Goal: Find specific page/section: Find specific page/section

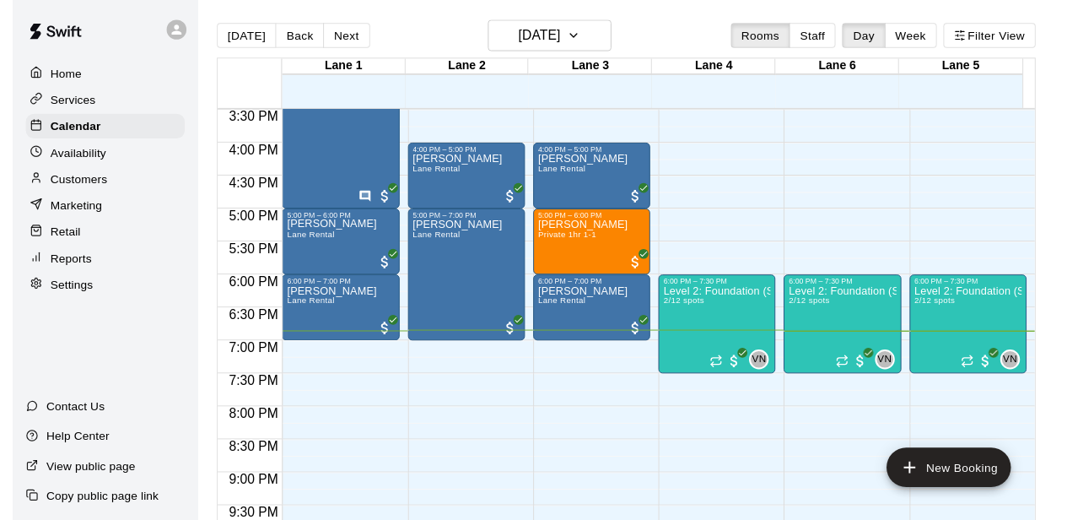
scroll to position [1011, 0]
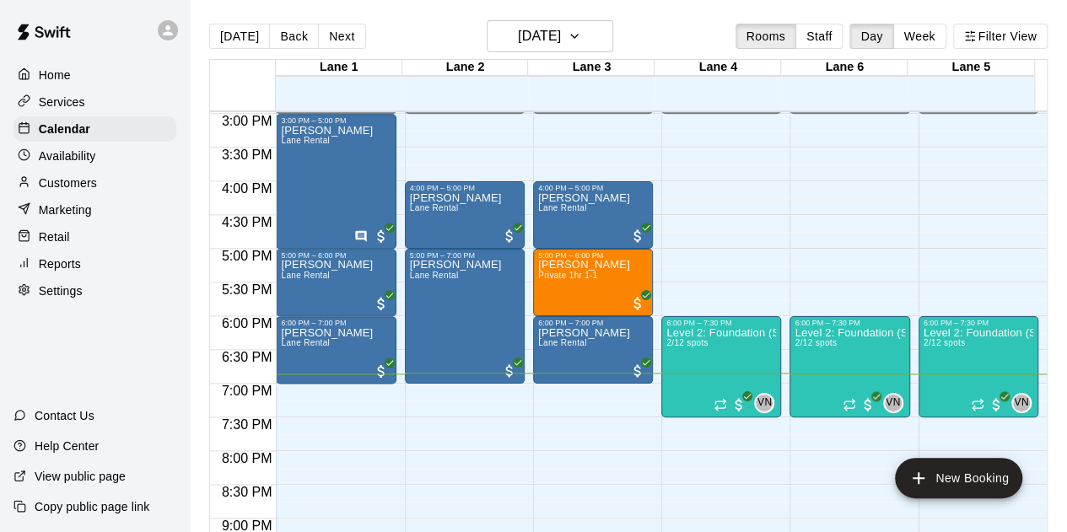
click at [73, 182] on p "Customers" at bounding box center [68, 183] width 58 height 17
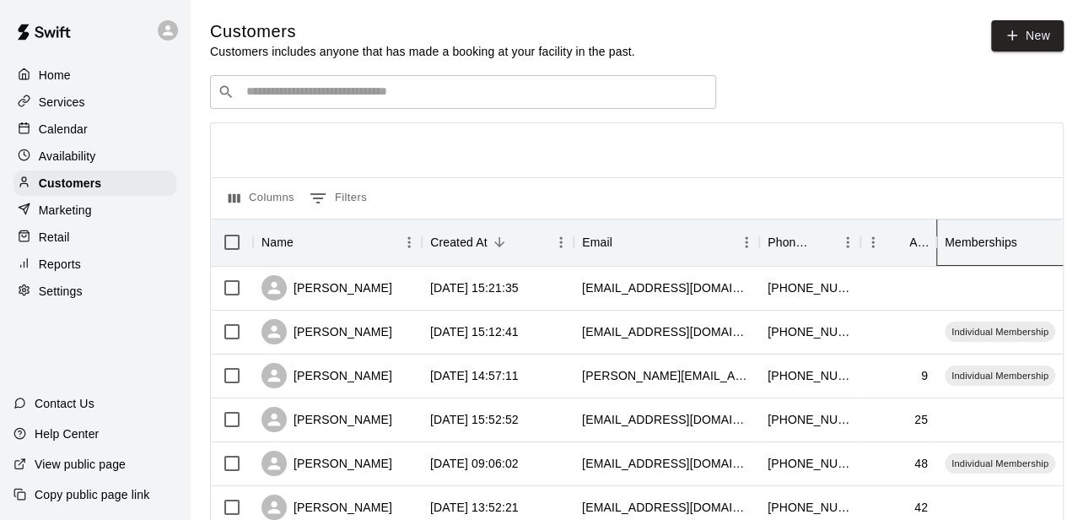
click at [961, 248] on div "Memberships" at bounding box center [981, 242] width 73 height 47
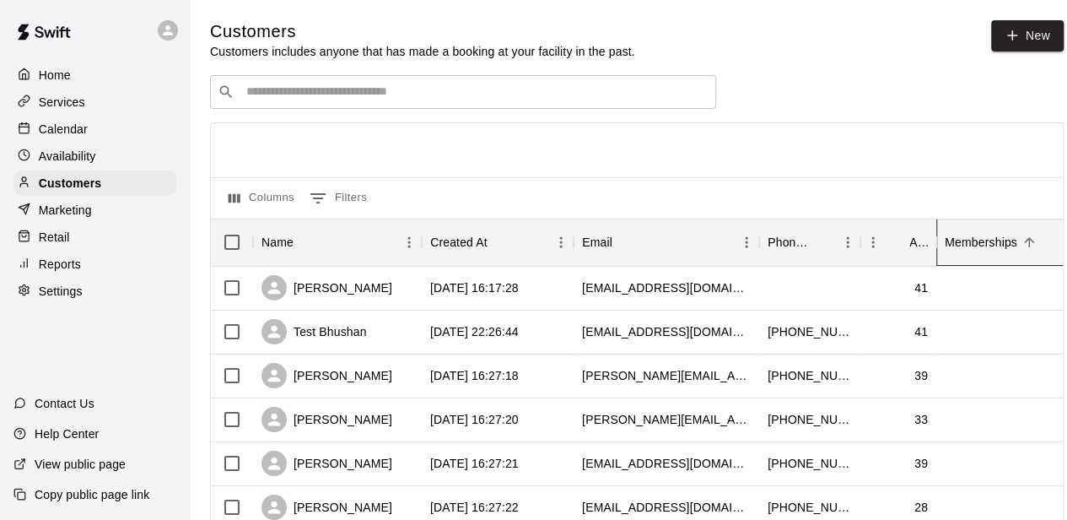
click at [965, 240] on div "Memberships" at bounding box center [981, 242] width 73 height 47
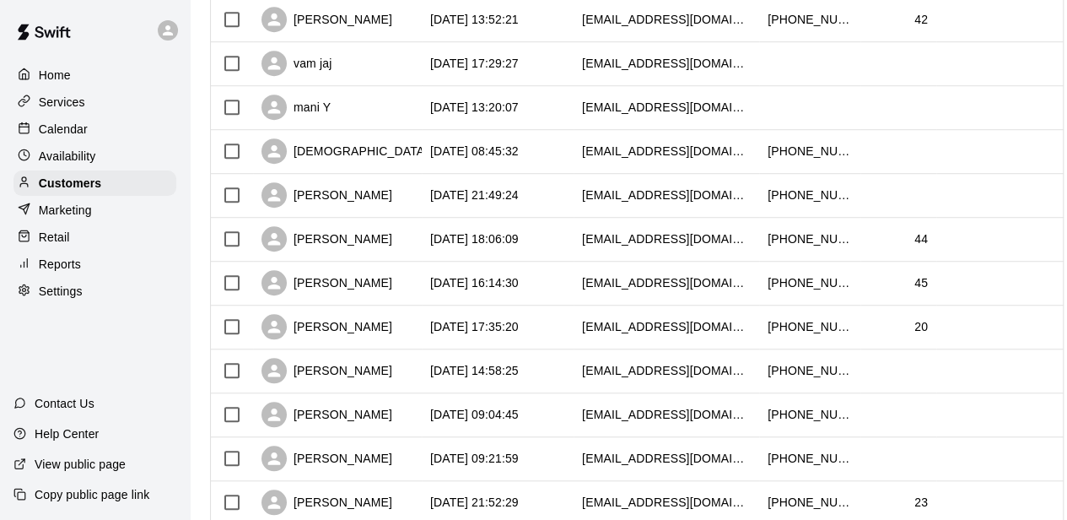
scroll to position [950, 0]
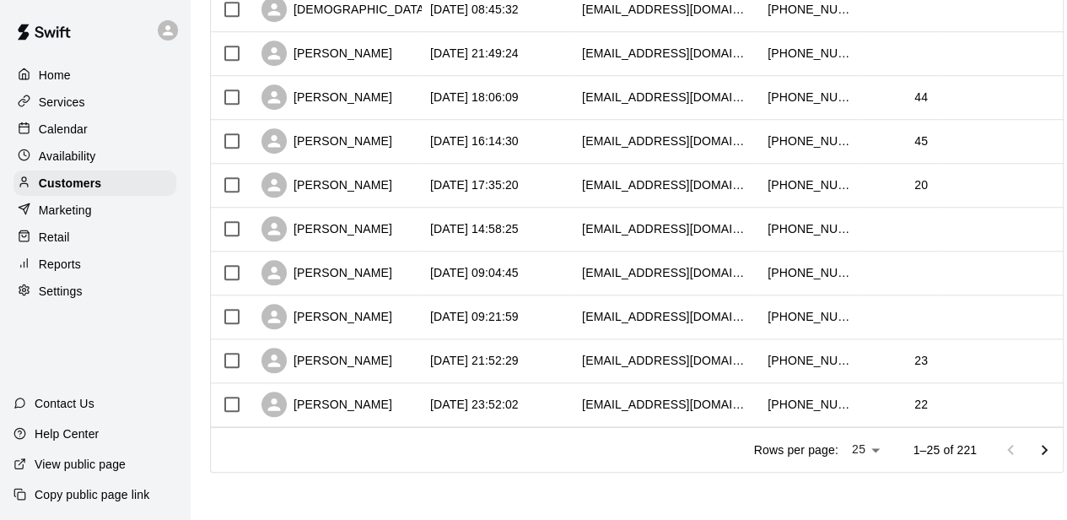
click at [1050, 449] on icon "Go to next page" at bounding box center [1044, 450] width 20 height 20
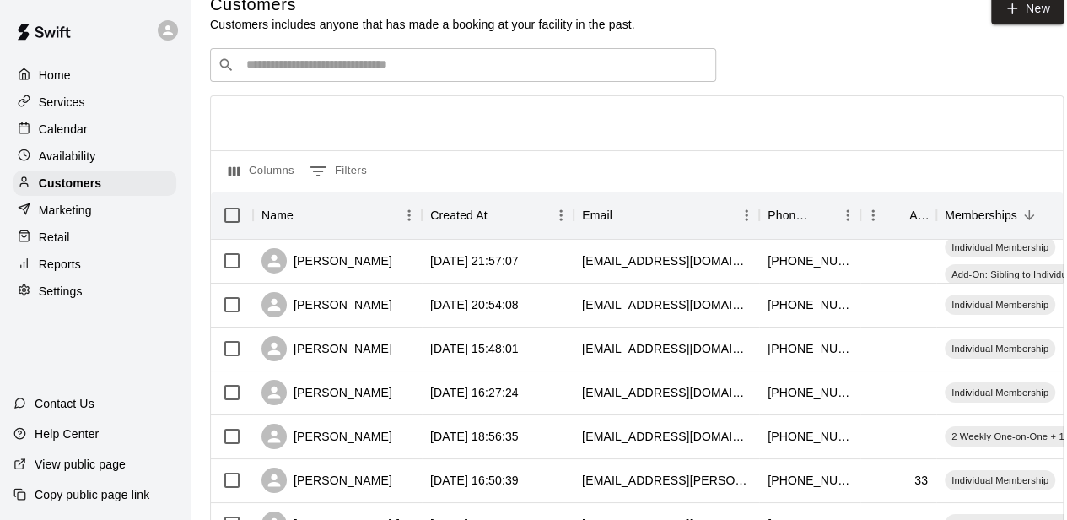
scroll to position [22, 0]
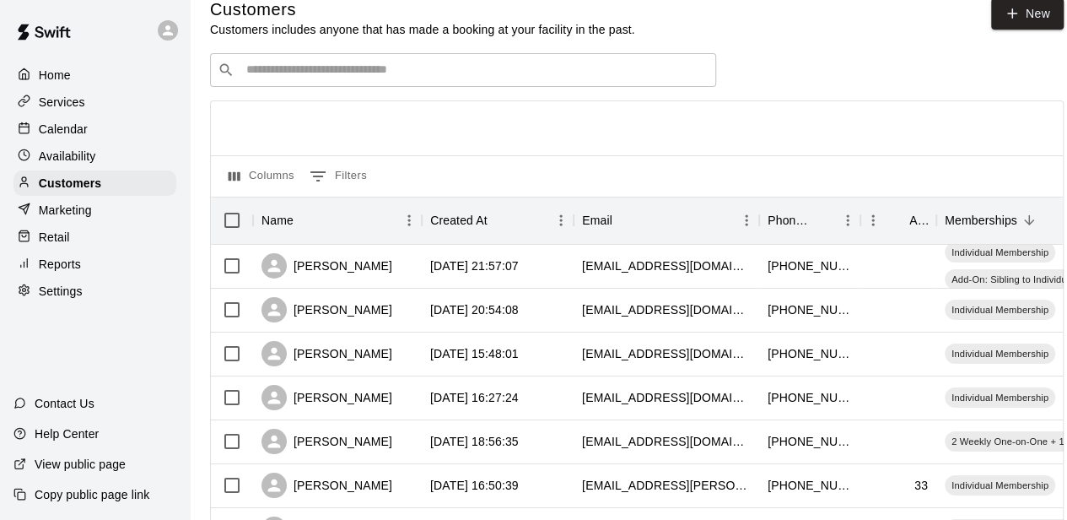
click at [46, 98] on p "Services" at bounding box center [62, 102] width 46 height 17
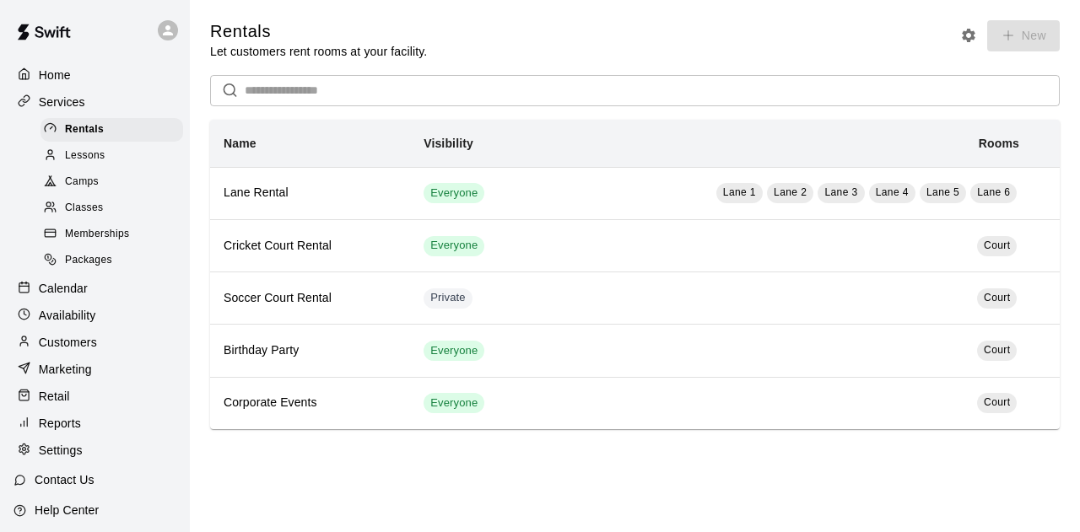
click at [74, 237] on span "Memberships" at bounding box center [97, 234] width 64 height 17
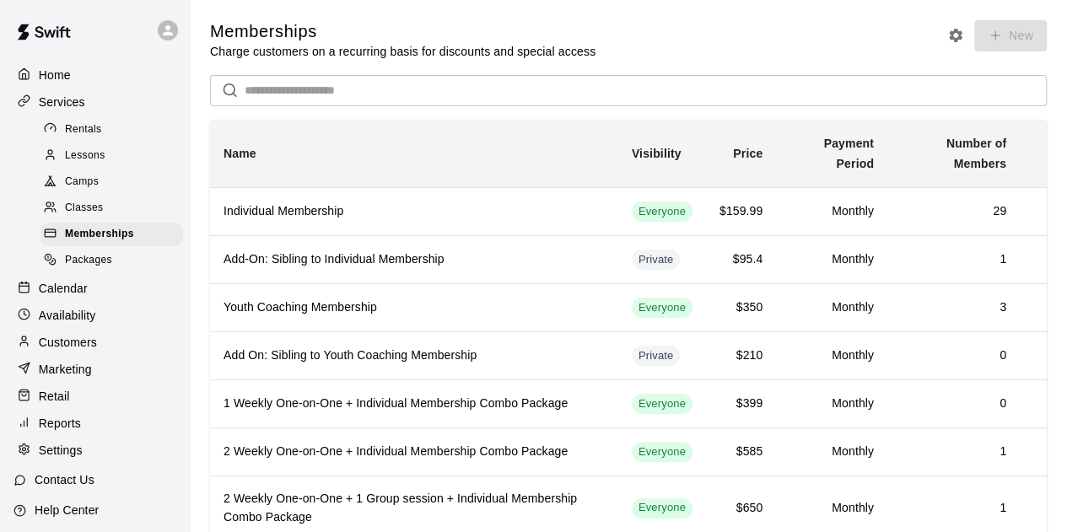
click at [64, 77] on p "Home" at bounding box center [55, 75] width 32 height 17
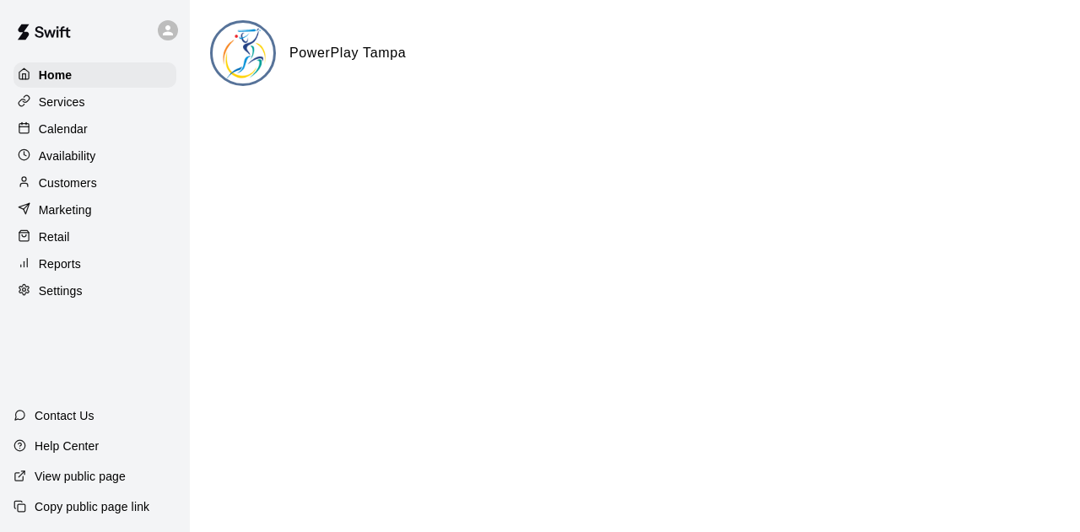
click at [71, 132] on p "Calendar" at bounding box center [63, 129] width 49 height 17
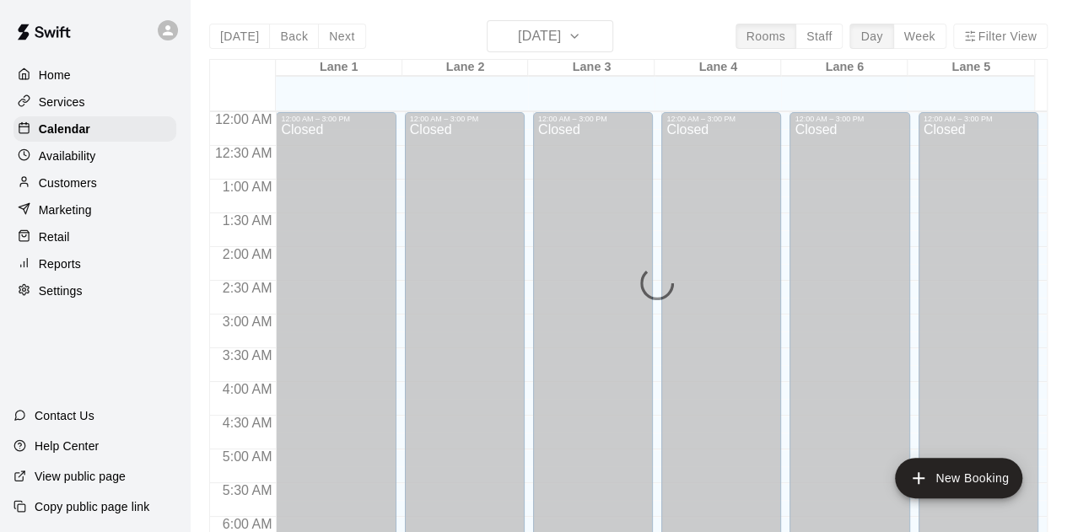
scroll to position [1129, 0]
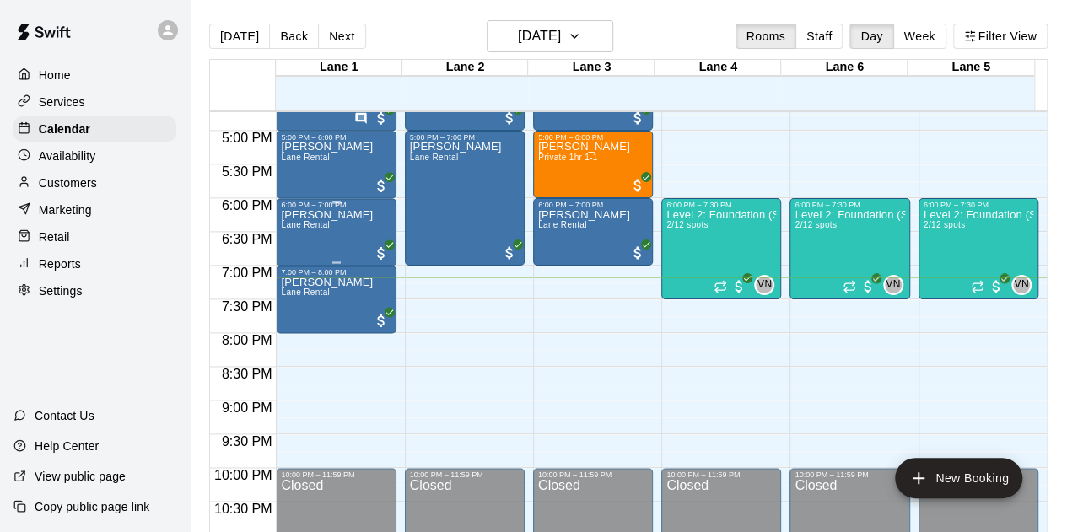
click at [321, 215] on p "[PERSON_NAME]" at bounding box center [327, 215] width 92 height 0
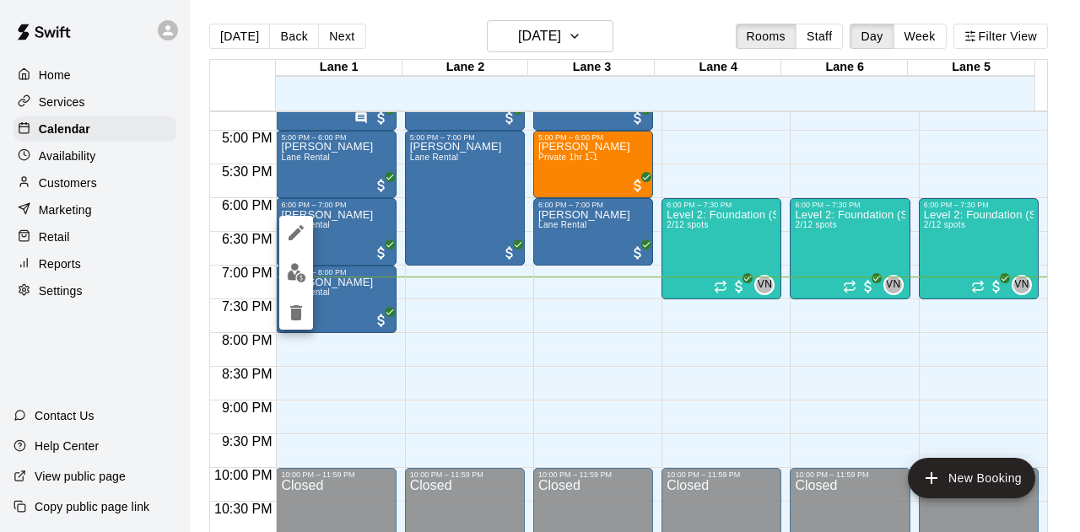
click at [64, 187] on div at bounding box center [540, 266] width 1080 height 532
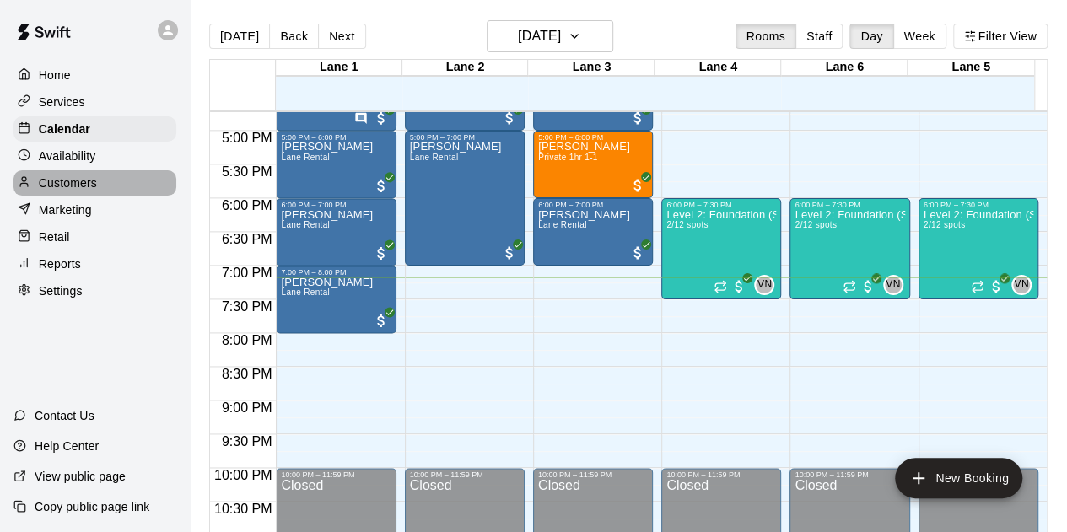
click at [88, 186] on p "Customers" at bounding box center [68, 183] width 58 height 17
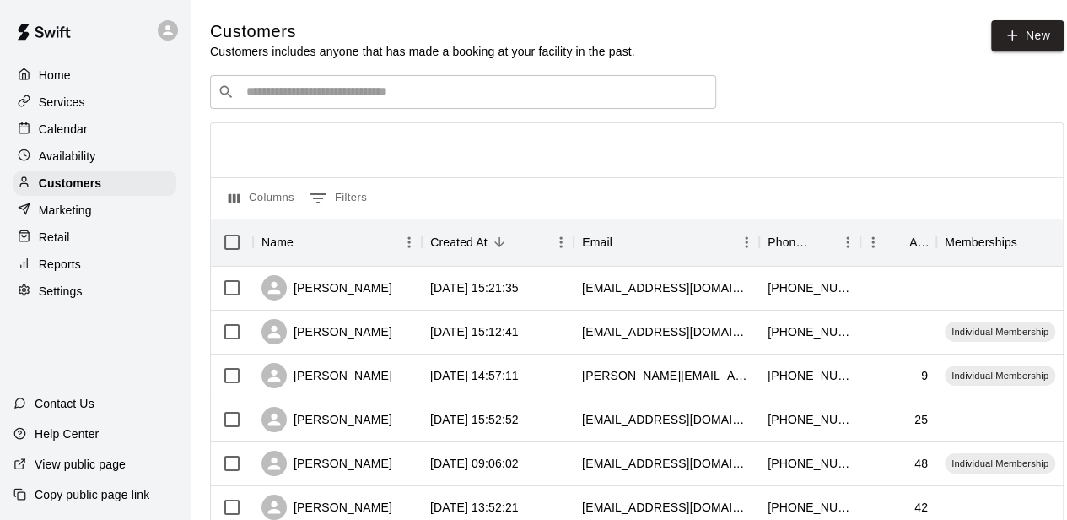
click at [359, 94] on input "Search customers by name or email" at bounding box center [474, 92] width 467 height 17
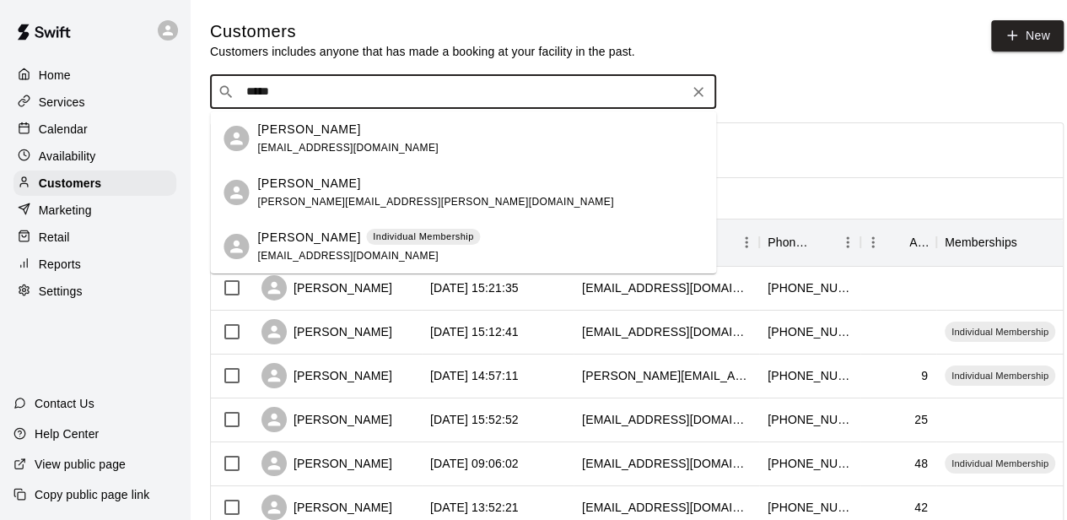
type input "******"
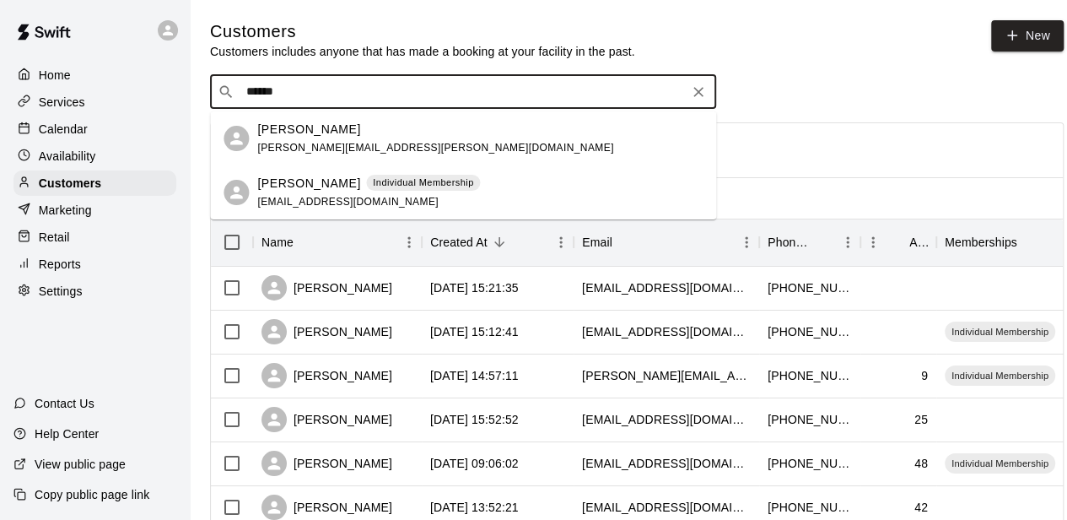
click at [307, 190] on p "[PERSON_NAME]" at bounding box center [308, 184] width 103 height 18
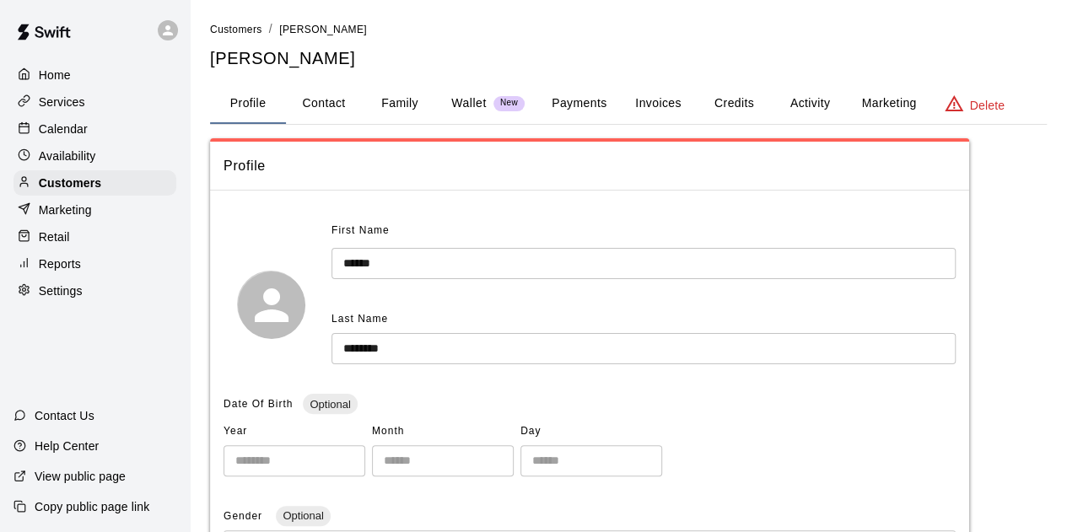
click at [572, 100] on button "Payments" at bounding box center [579, 104] width 82 height 40
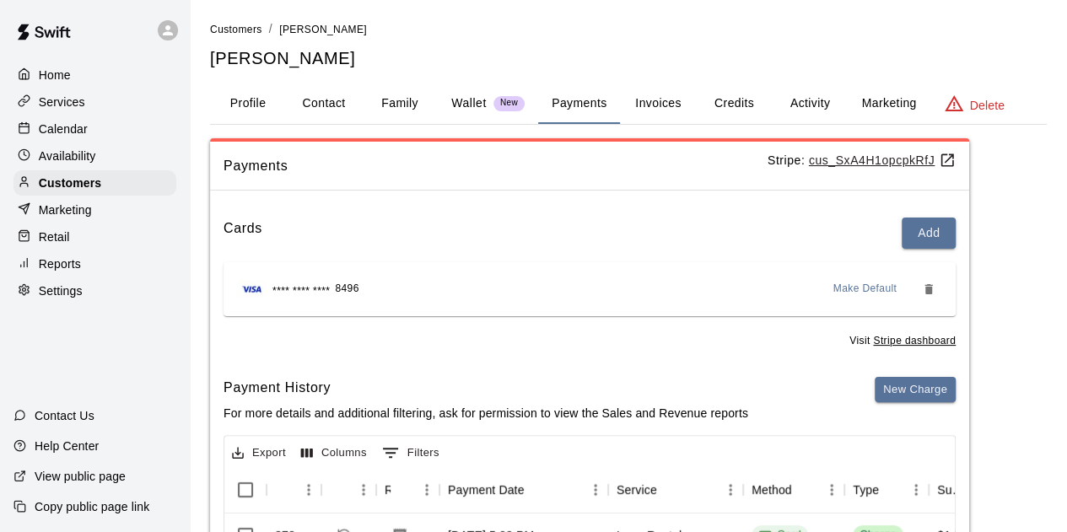
click at [488, 108] on div "Wallet New" at bounding box center [487, 103] width 73 height 18
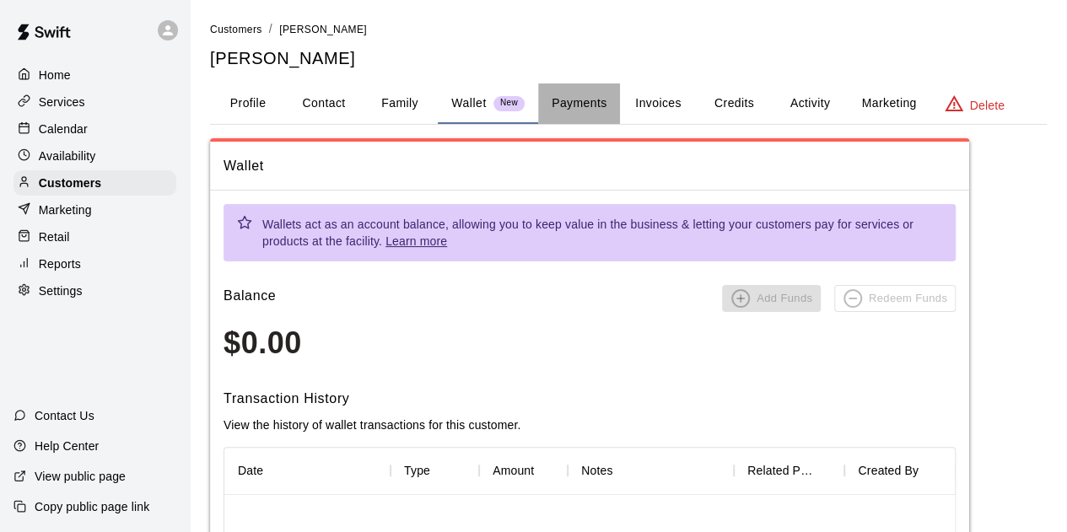
click at [593, 105] on button "Payments" at bounding box center [579, 104] width 82 height 40
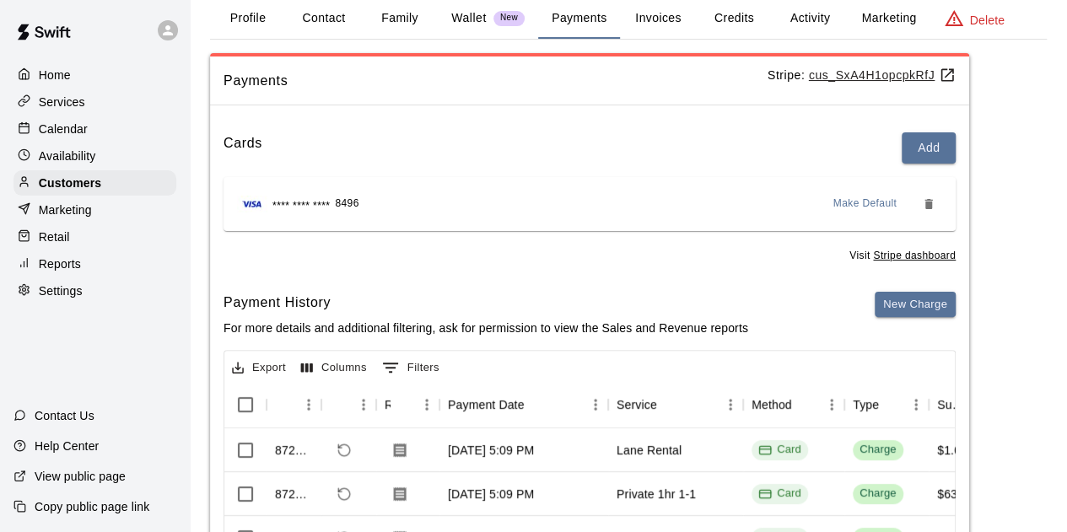
scroll to position [169, 0]
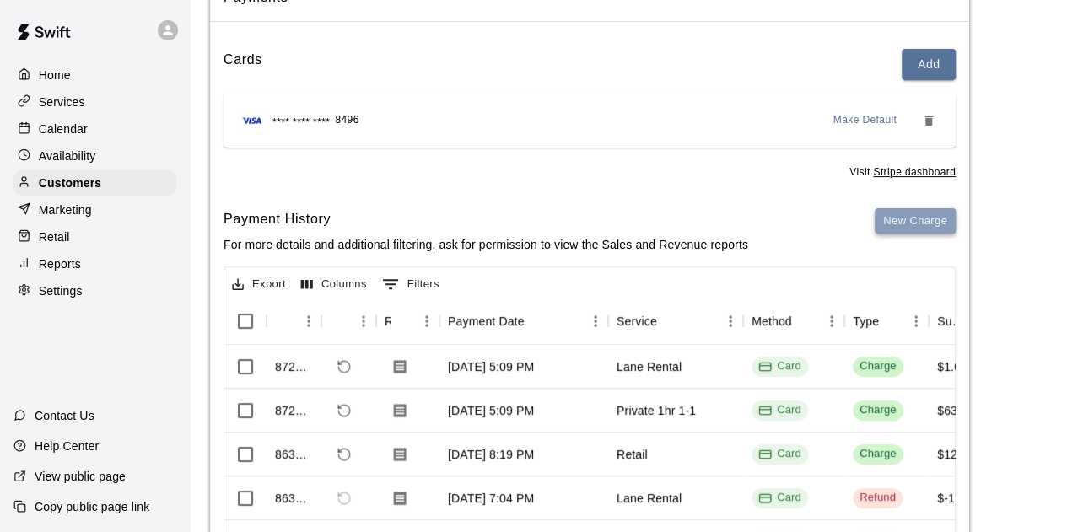
click at [925, 224] on button "New Charge" at bounding box center [915, 221] width 81 height 26
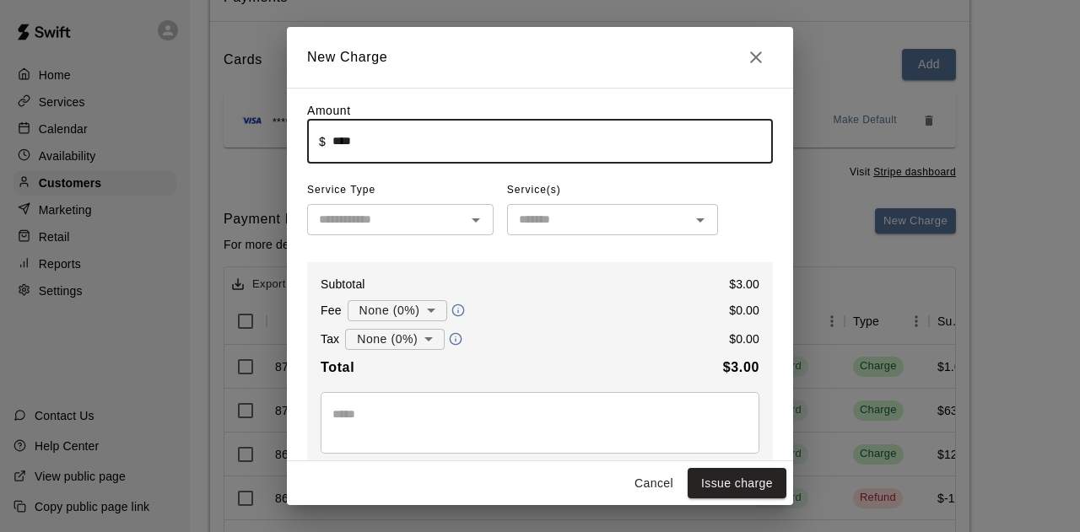
type input "****"
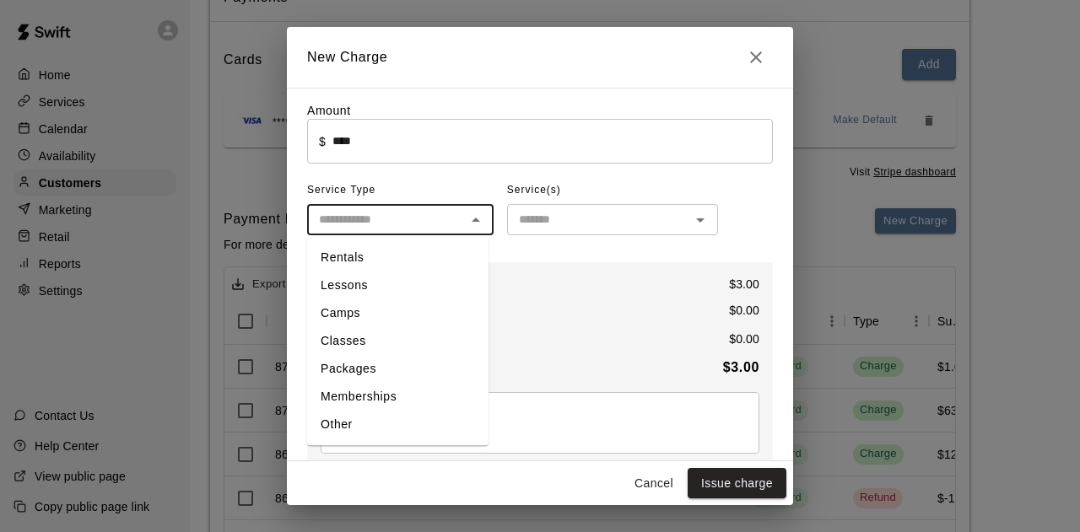
click at [343, 229] on input "text" at bounding box center [386, 219] width 148 height 21
click at [344, 423] on li "Other" at bounding box center [397, 425] width 181 height 28
type input "*****"
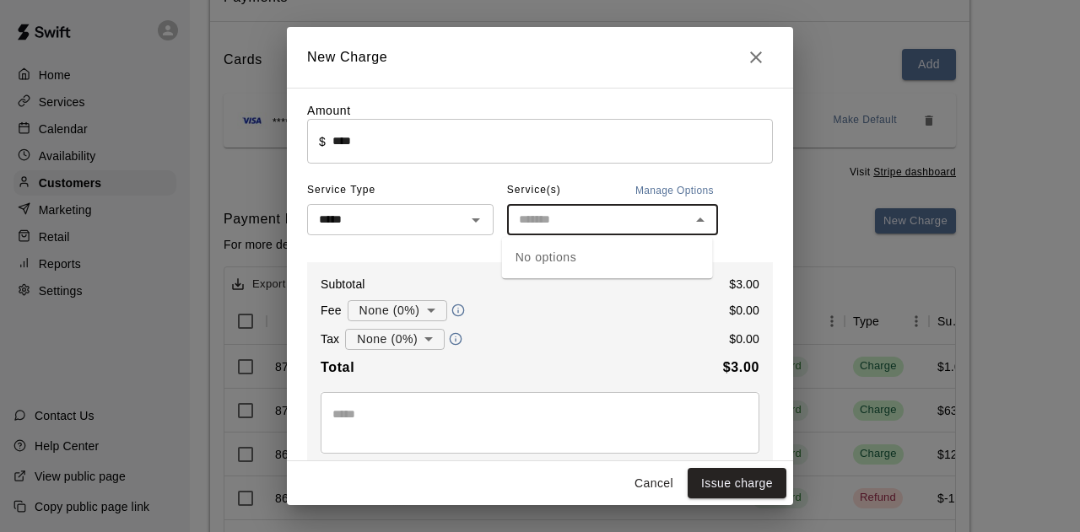
click at [550, 217] on input "text" at bounding box center [598, 219] width 173 height 21
click at [545, 255] on div "No options" at bounding box center [607, 257] width 211 height 41
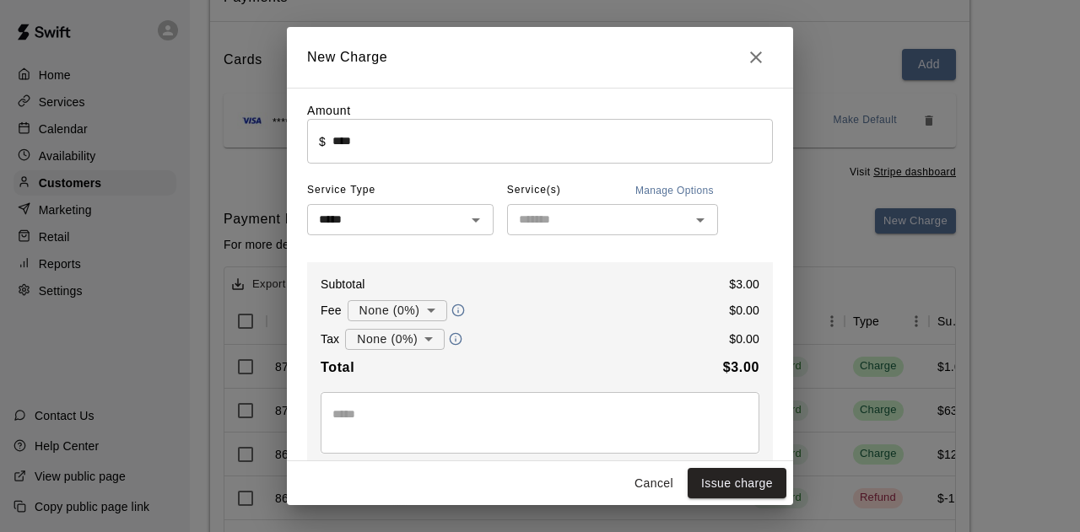
click at [559, 378] on div "Total $ 3.00" at bounding box center [540, 368] width 439 height 22
click at [639, 483] on button "Cancel" at bounding box center [654, 483] width 54 height 31
type input "*"
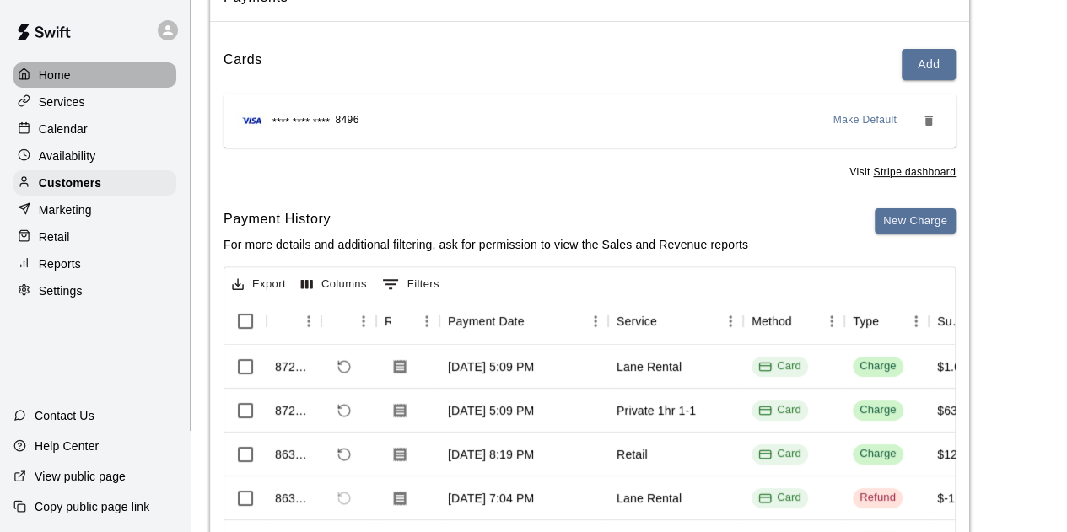
click at [54, 73] on p "Home" at bounding box center [55, 75] width 32 height 17
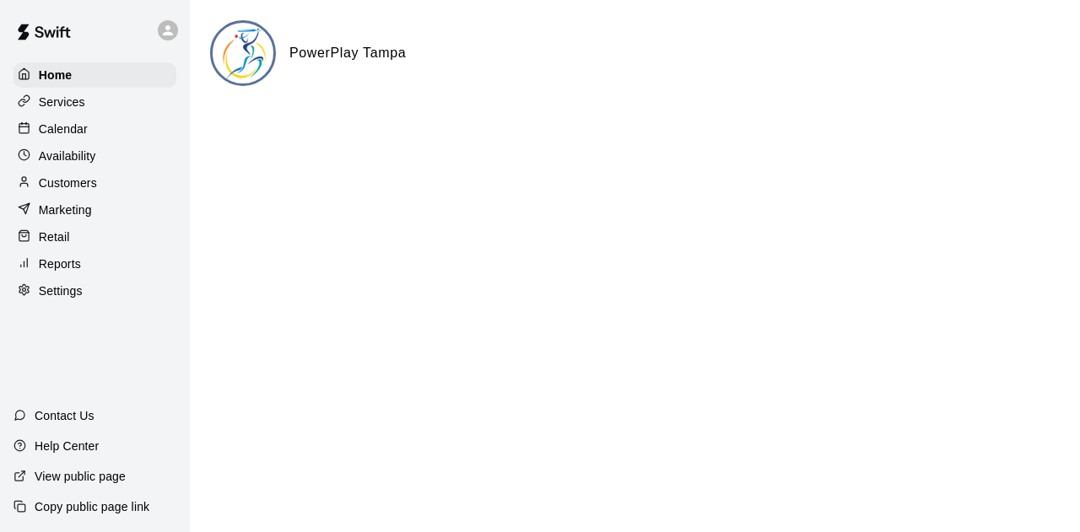
click at [62, 192] on p "Customers" at bounding box center [68, 183] width 58 height 17
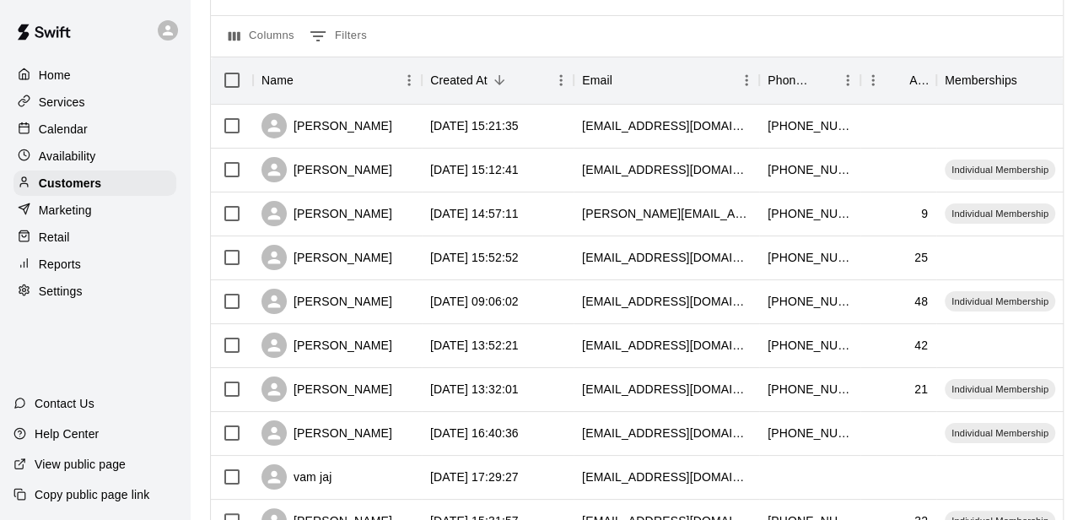
scroll to position [169, 0]
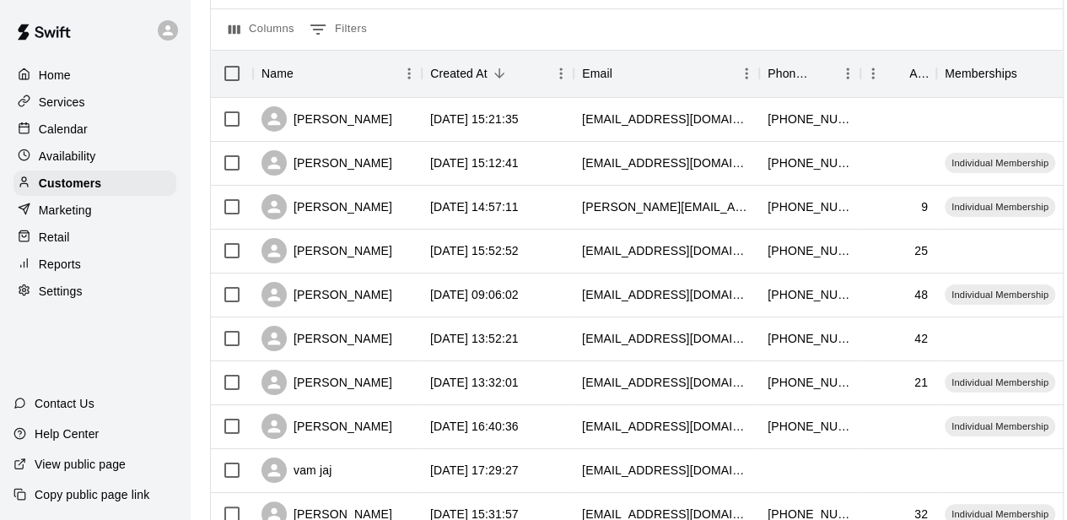
click at [57, 132] on p "Calendar" at bounding box center [63, 129] width 49 height 17
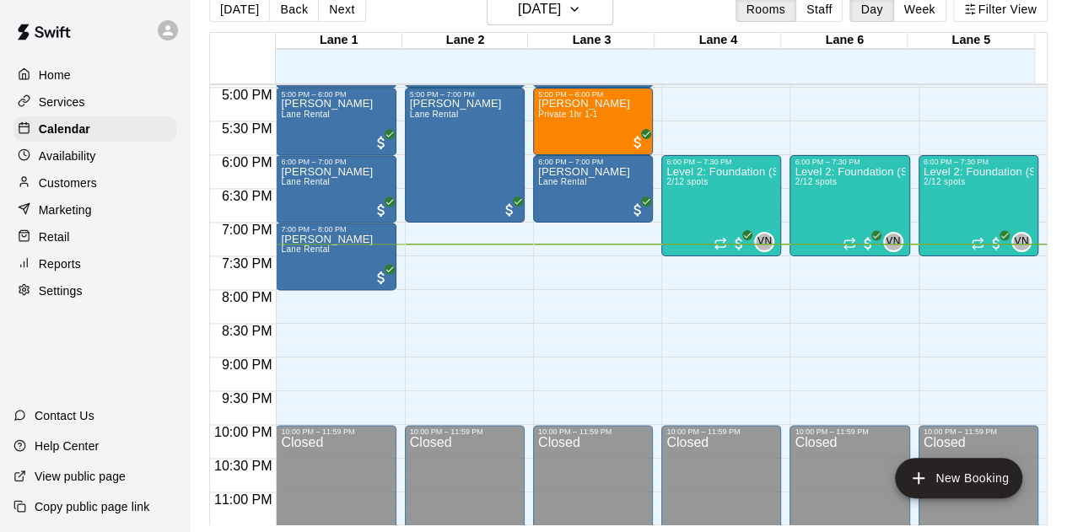
scroll to position [1179, 0]
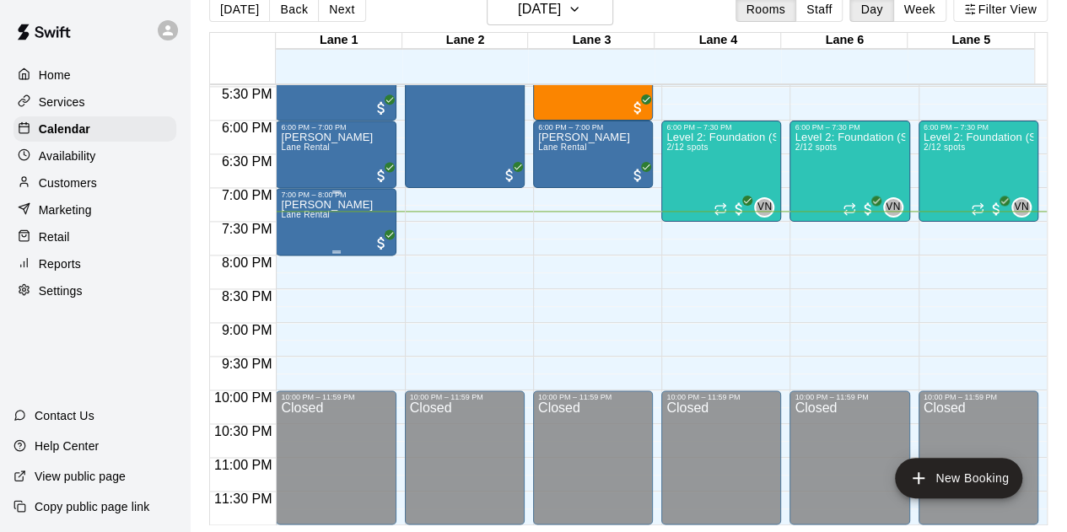
click at [361, 205] on p "[PERSON_NAME]" at bounding box center [327, 205] width 92 height 0
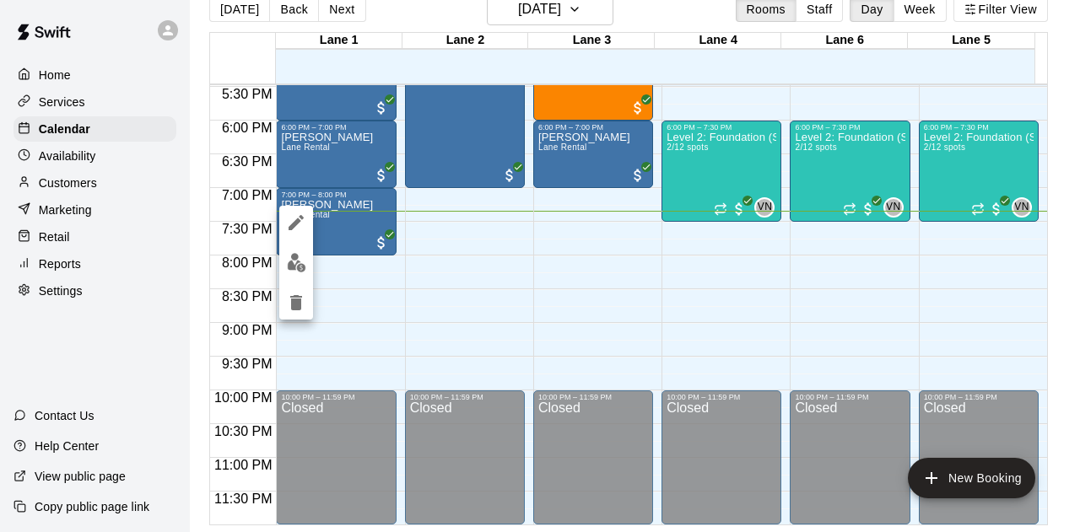
click at [59, 193] on div at bounding box center [540, 266] width 1080 height 532
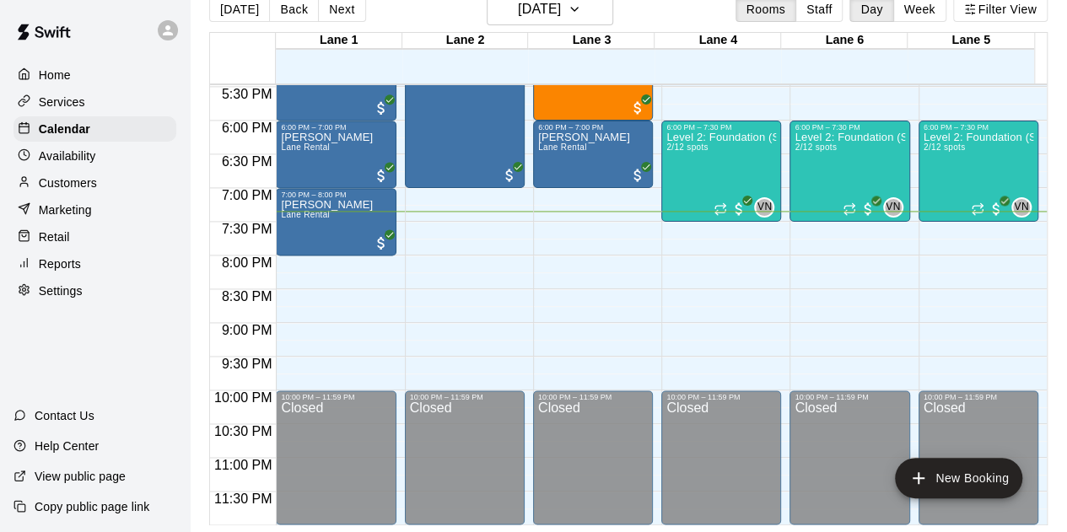
click at [67, 191] on p "Customers" at bounding box center [68, 183] width 58 height 17
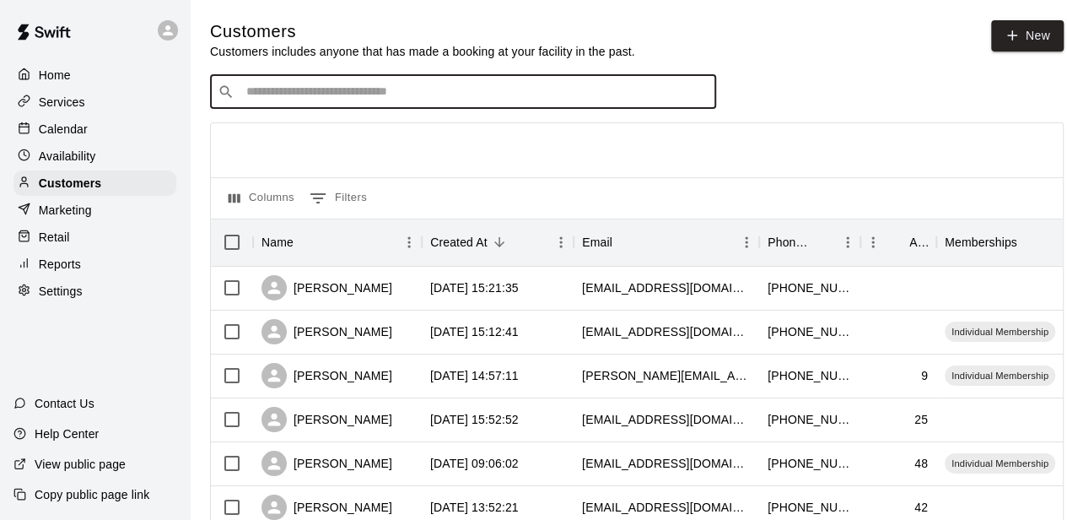
click at [263, 92] on input "Search customers by name or email" at bounding box center [474, 92] width 467 height 17
type input "****"
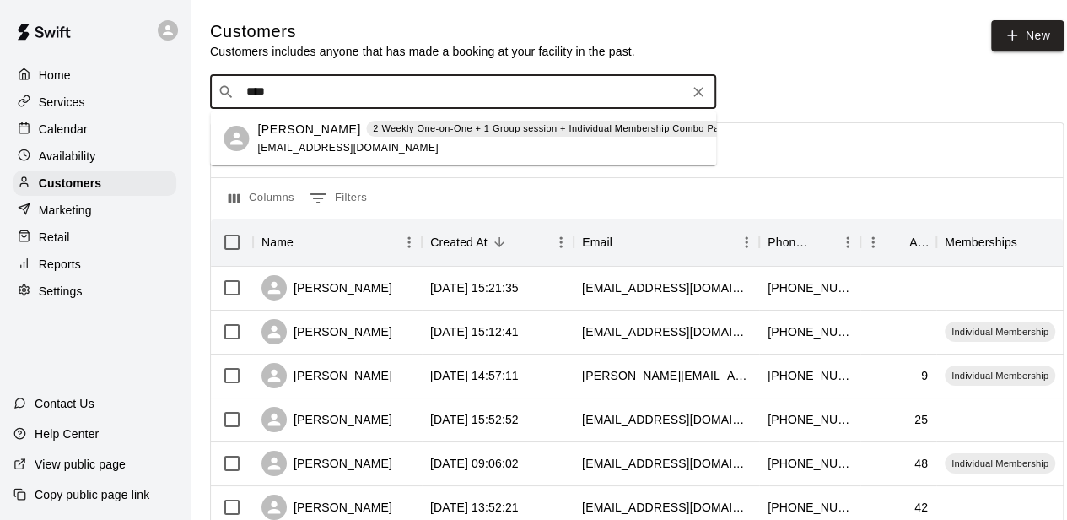
click at [284, 136] on p "[PERSON_NAME]" at bounding box center [308, 130] width 103 height 18
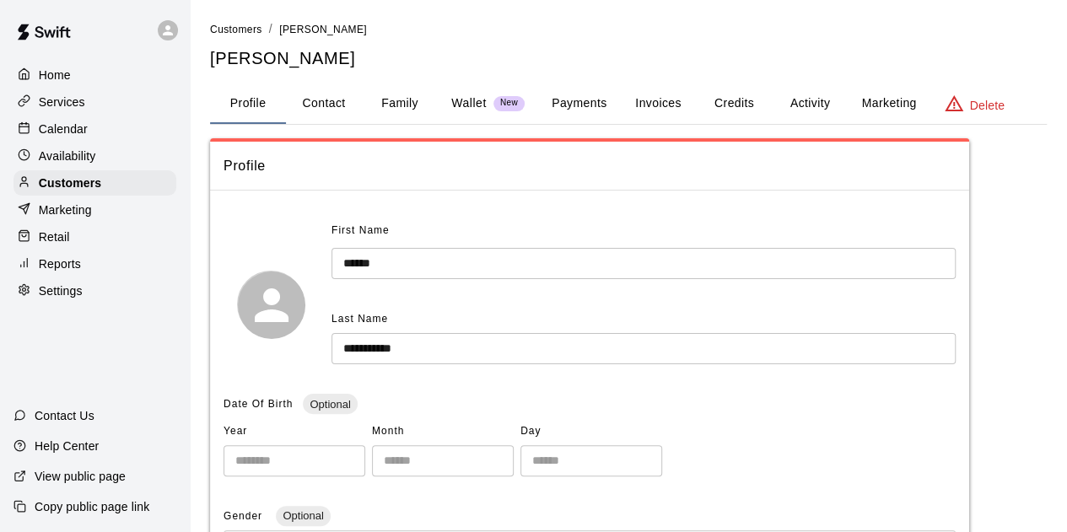
click at [590, 105] on button "Payments" at bounding box center [579, 104] width 82 height 40
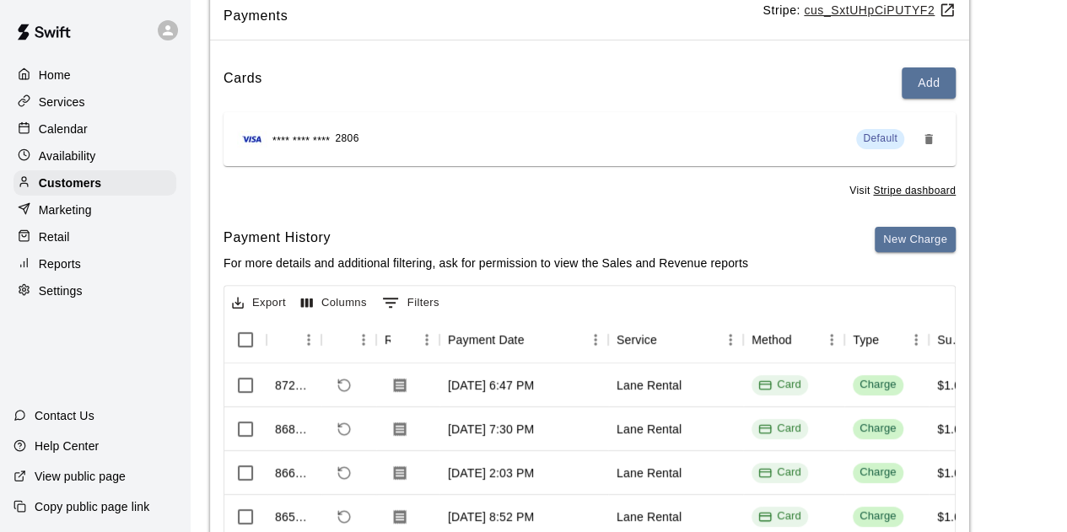
scroll to position [150, 0]
click at [54, 73] on p "Home" at bounding box center [55, 75] width 32 height 17
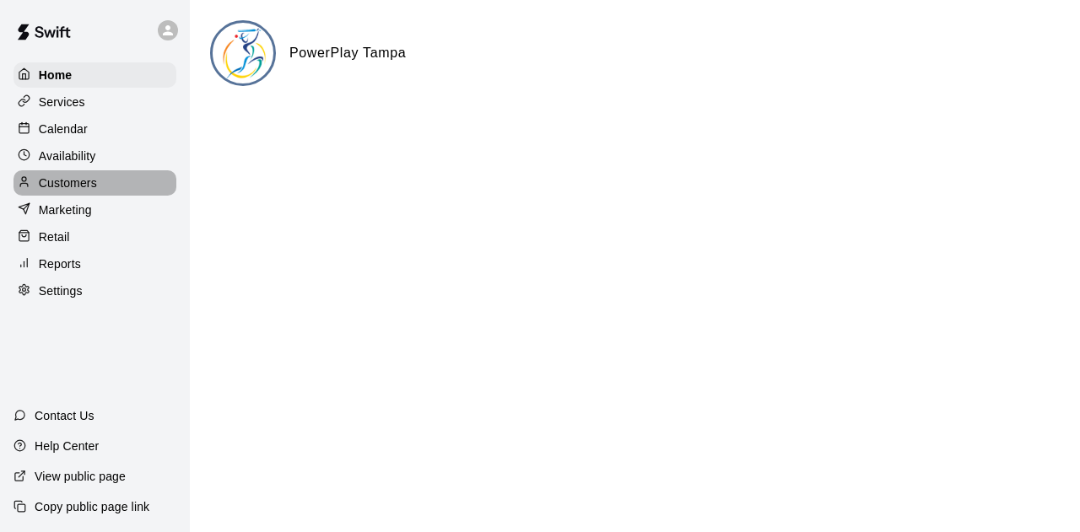
click at [57, 186] on p "Customers" at bounding box center [68, 183] width 58 height 17
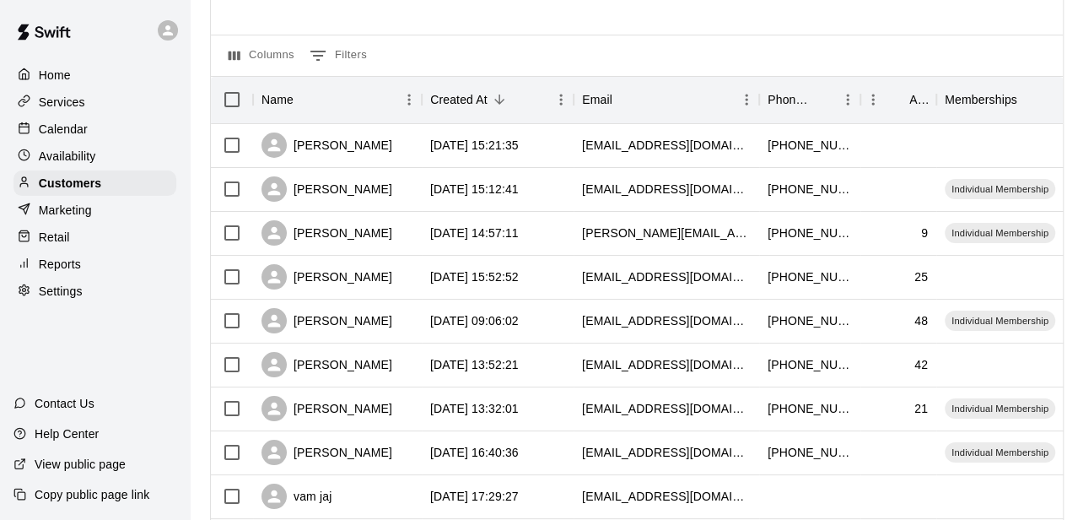
scroll to position [84, 0]
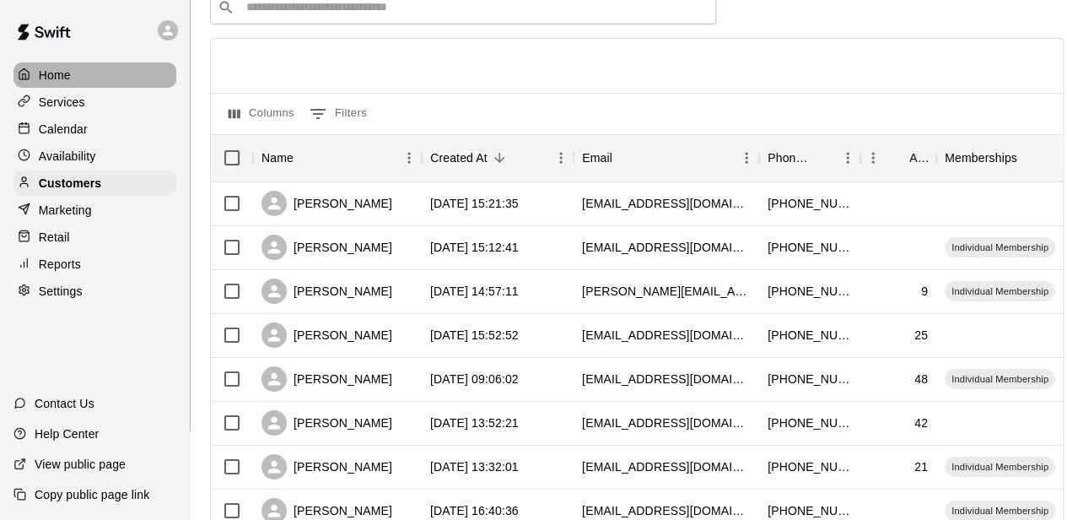
click at [59, 72] on p "Home" at bounding box center [55, 75] width 32 height 17
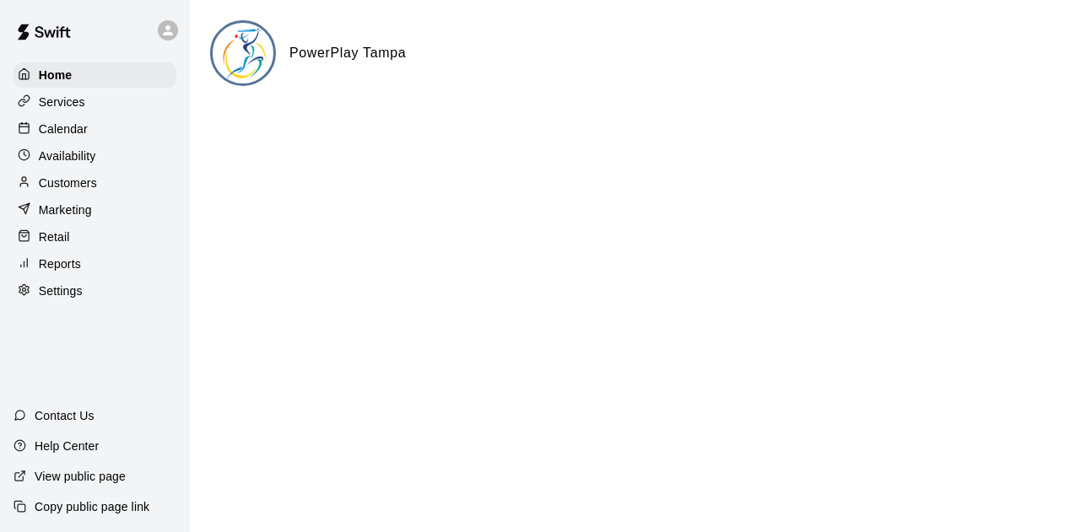
click at [64, 131] on p "Calendar" at bounding box center [63, 129] width 49 height 17
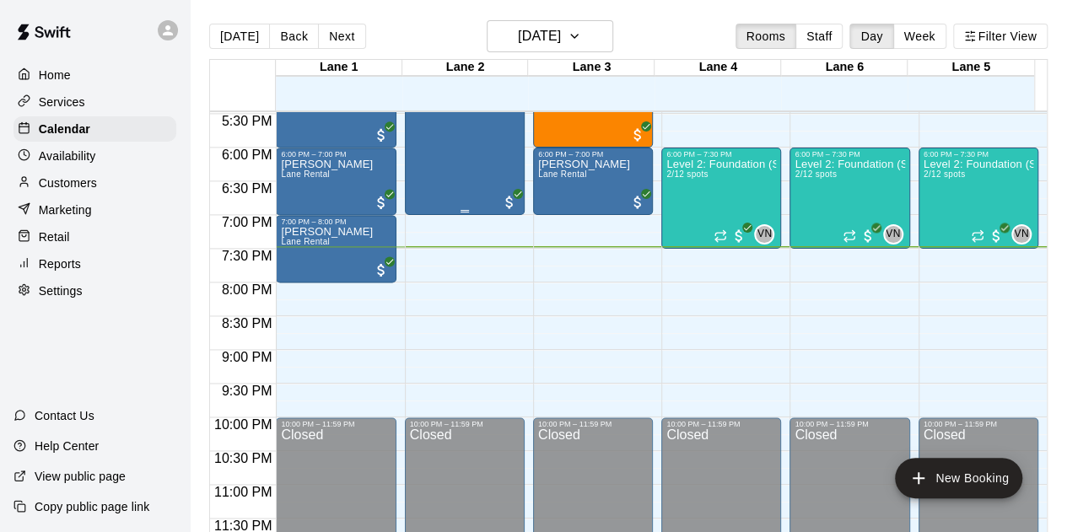
scroll to position [1179, 0]
click at [56, 190] on p "Customers" at bounding box center [68, 183] width 58 height 17
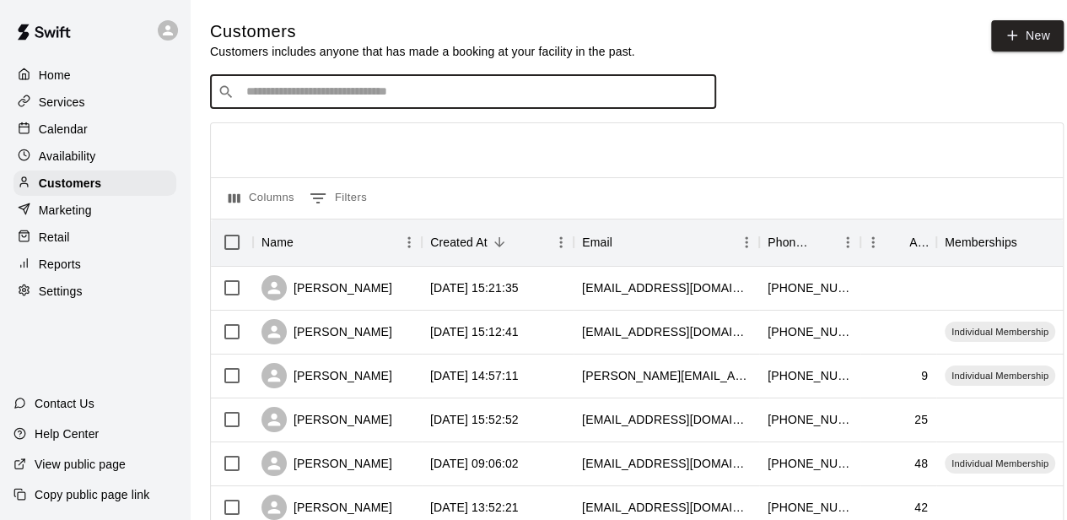
click at [430, 90] on input "Search customers by name or email" at bounding box center [474, 92] width 467 height 17
type input "****"
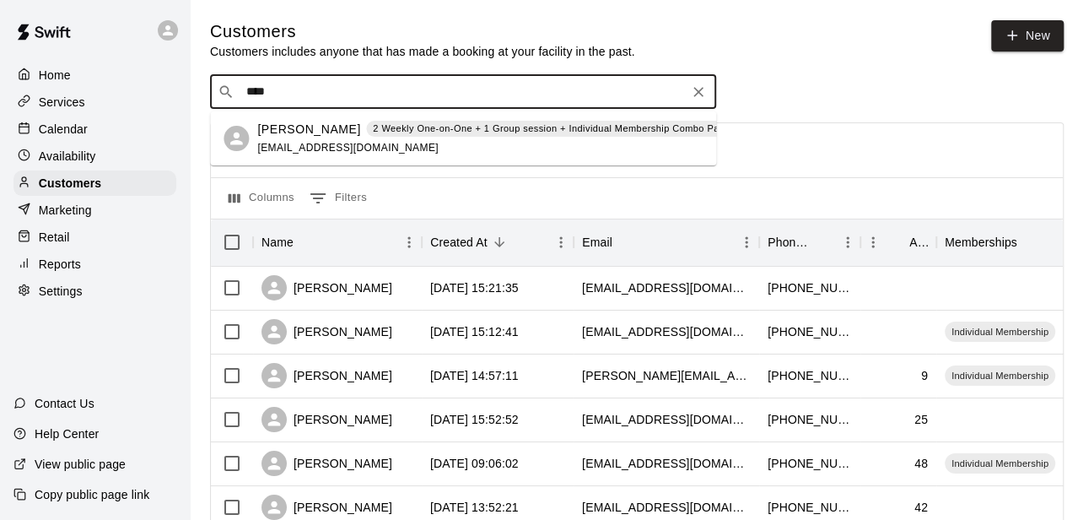
click at [321, 131] on p "[PERSON_NAME]" at bounding box center [308, 130] width 103 height 18
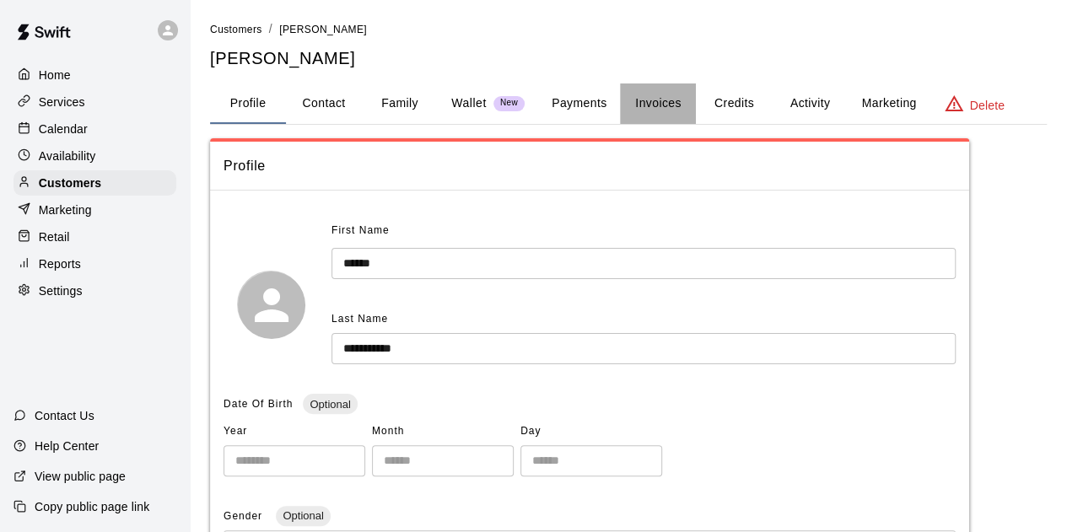
click at [667, 95] on button "Invoices" at bounding box center [658, 104] width 76 height 40
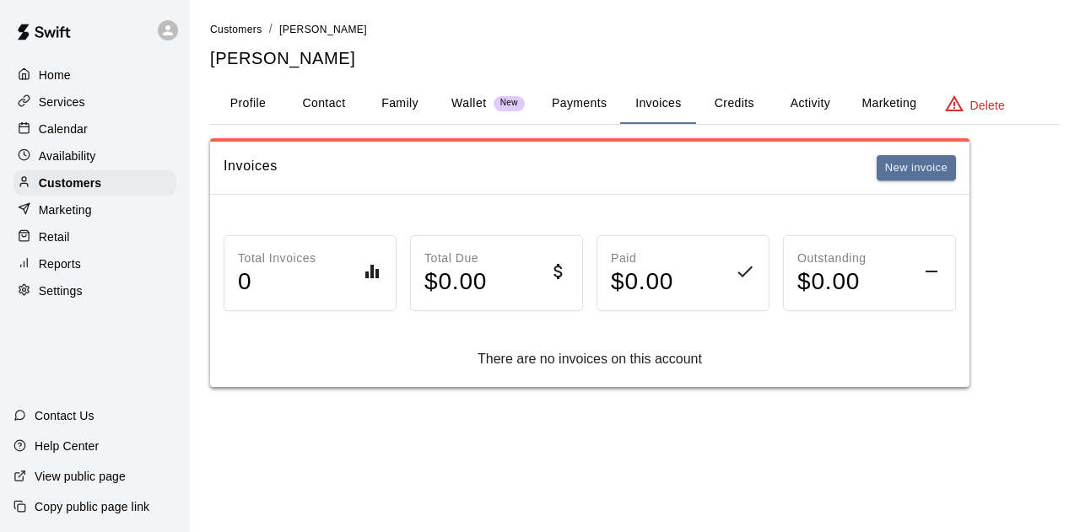
click at [589, 96] on button "Payments" at bounding box center [579, 104] width 82 height 40
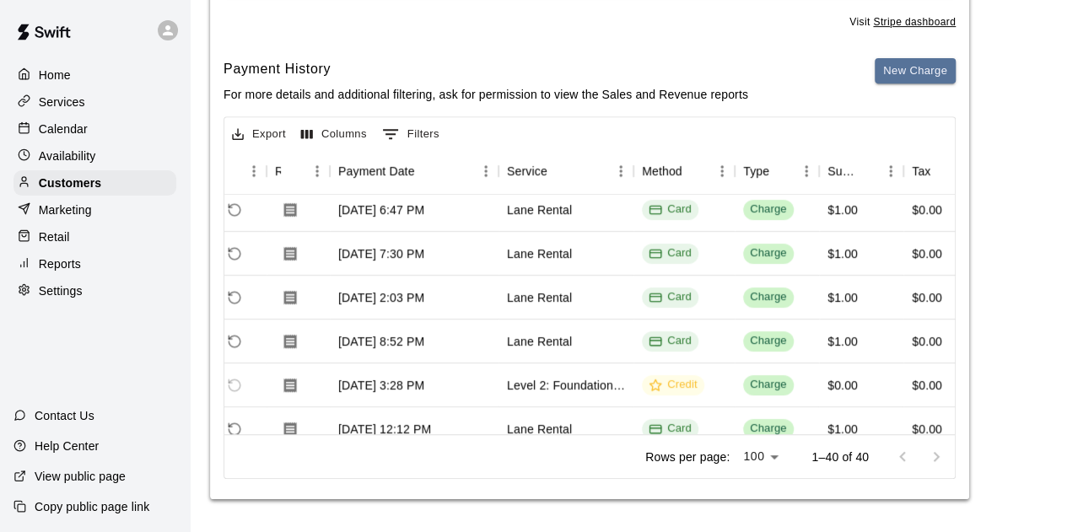
scroll to position [0, 110]
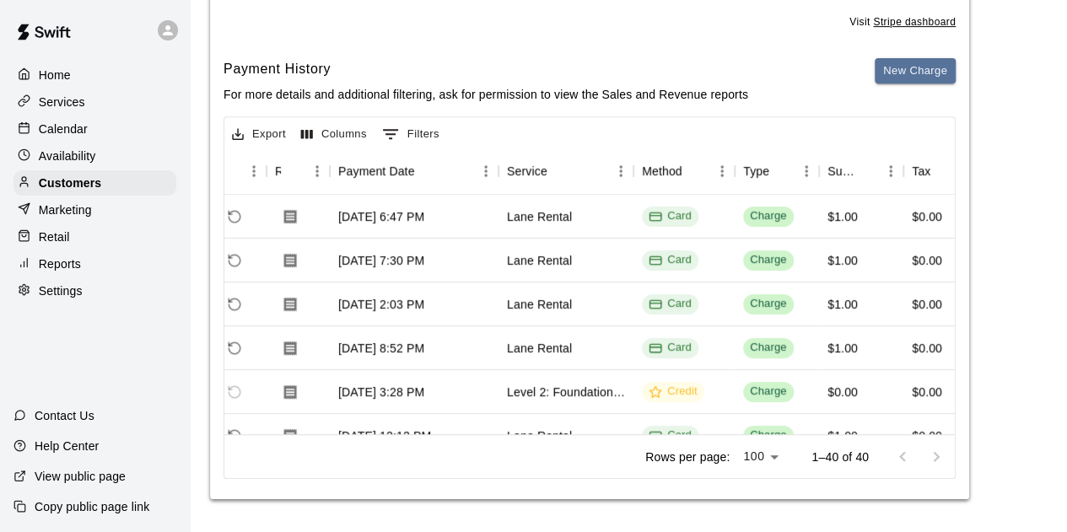
click at [39, 74] on p "Home" at bounding box center [55, 75] width 32 height 17
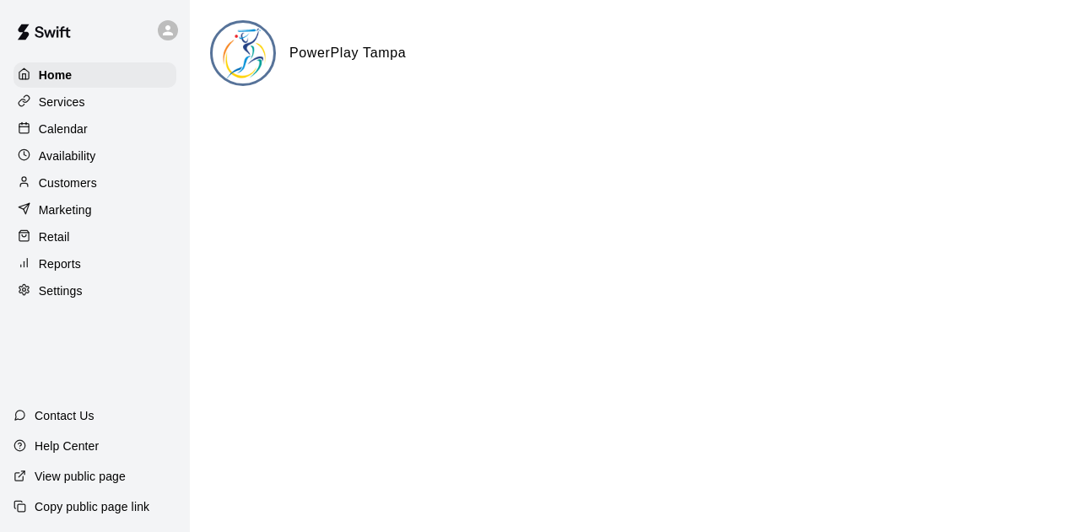
click at [61, 192] on p "Customers" at bounding box center [68, 183] width 58 height 17
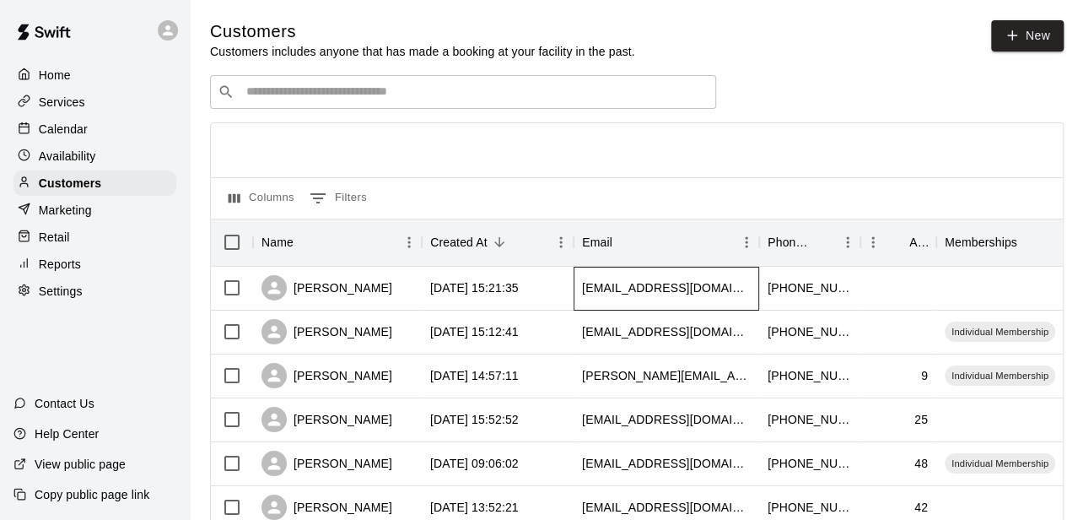
click at [609, 296] on div "[EMAIL_ADDRESS][DOMAIN_NAME]" at bounding box center [666, 287] width 169 height 17
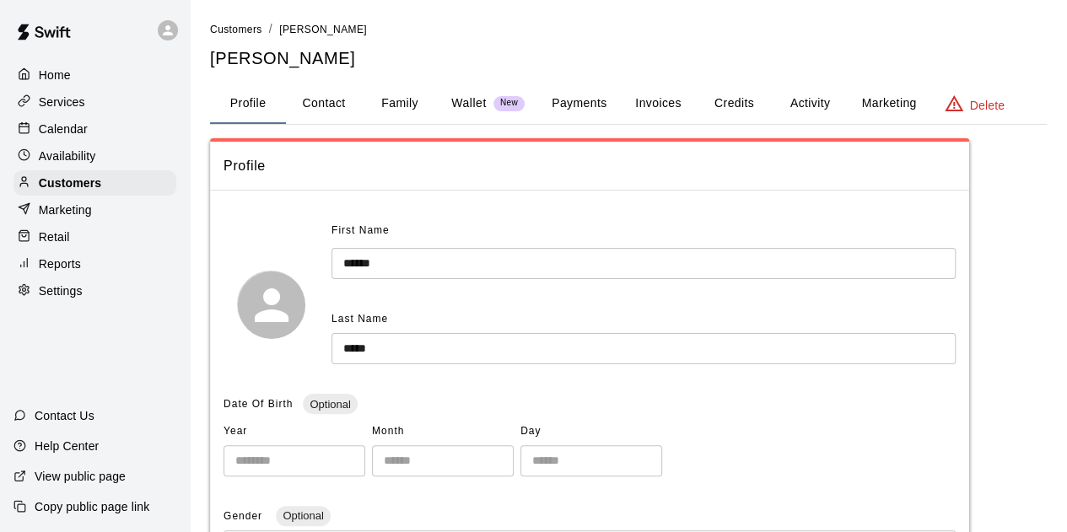
click at [329, 95] on button "Contact" at bounding box center [324, 104] width 76 height 40
select select "**"
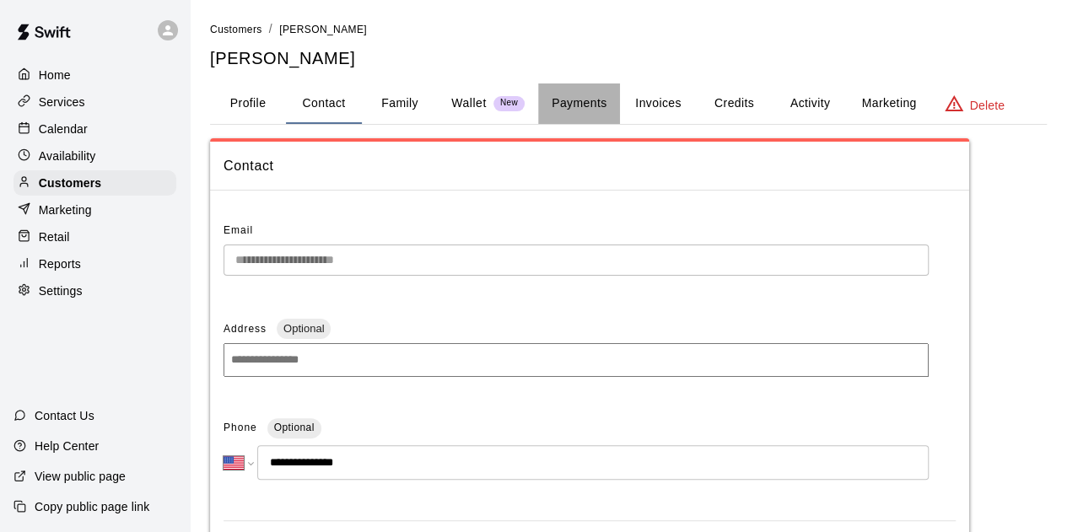
click at [596, 110] on button "Payments" at bounding box center [579, 104] width 82 height 40
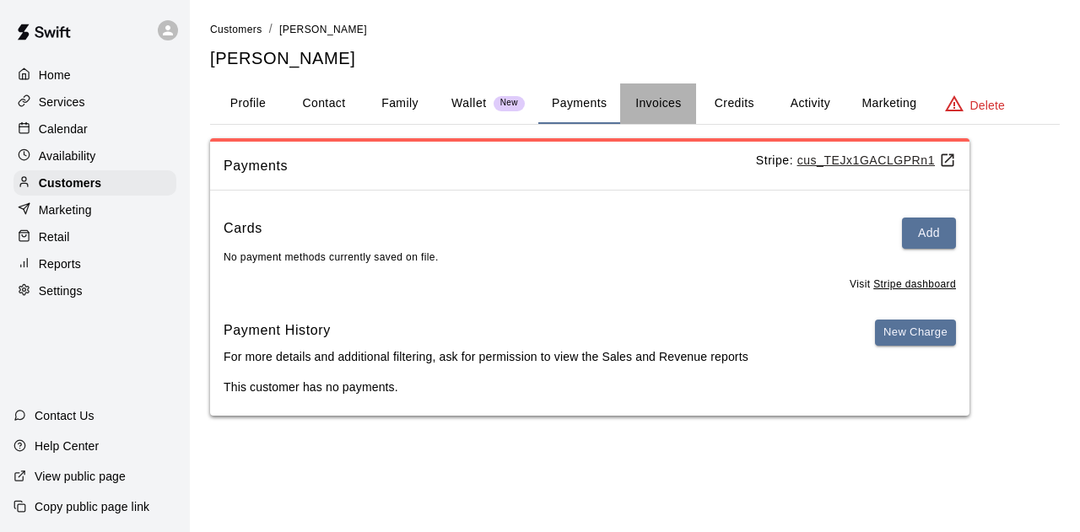
click at [646, 104] on button "Invoices" at bounding box center [658, 104] width 76 height 40
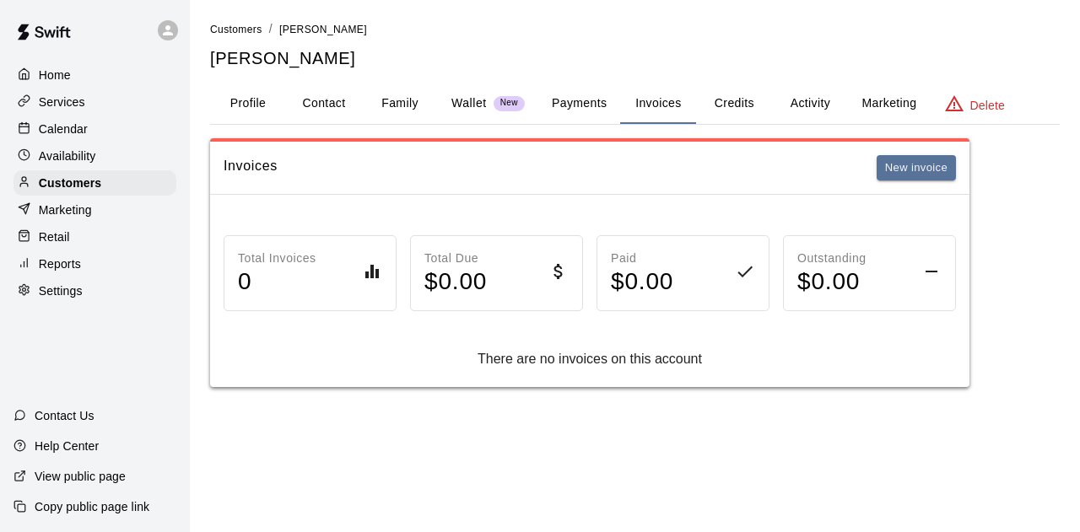
click at [567, 100] on button "Payments" at bounding box center [579, 104] width 82 height 40
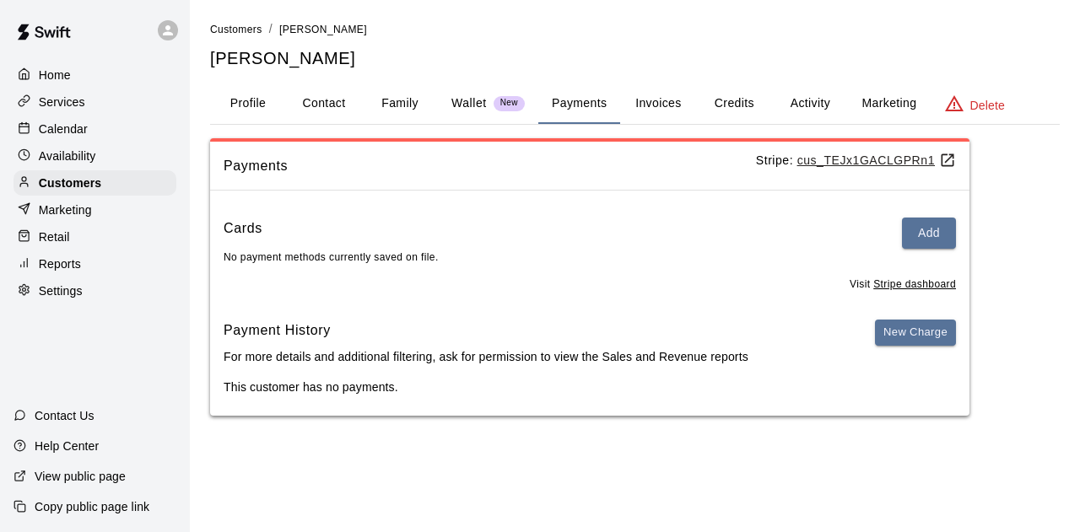
click at [764, 110] on button "Credits" at bounding box center [734, 104] width 76 height 40
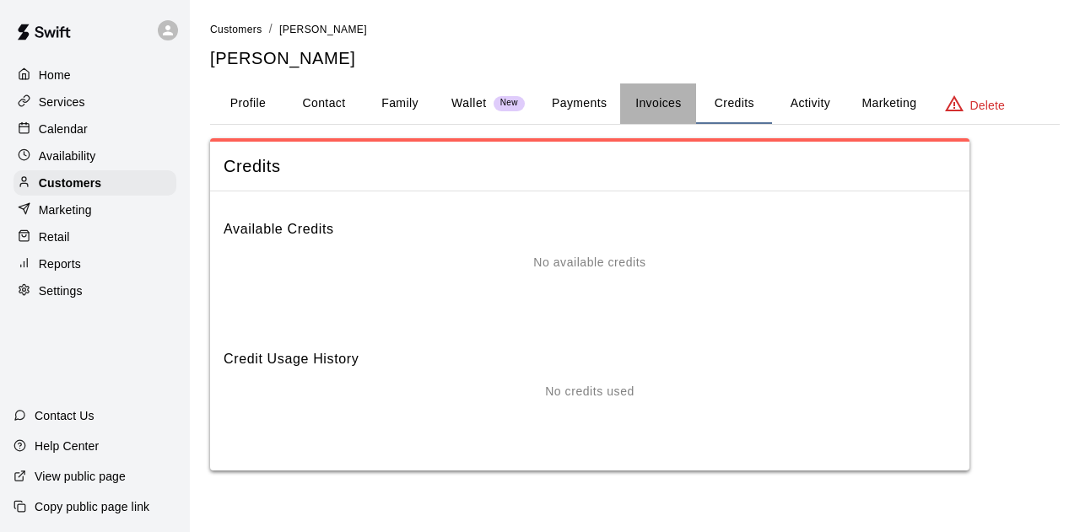
click at [645, 106] on button "Invoices" at bounding box center [658, 104] width 76 height 40
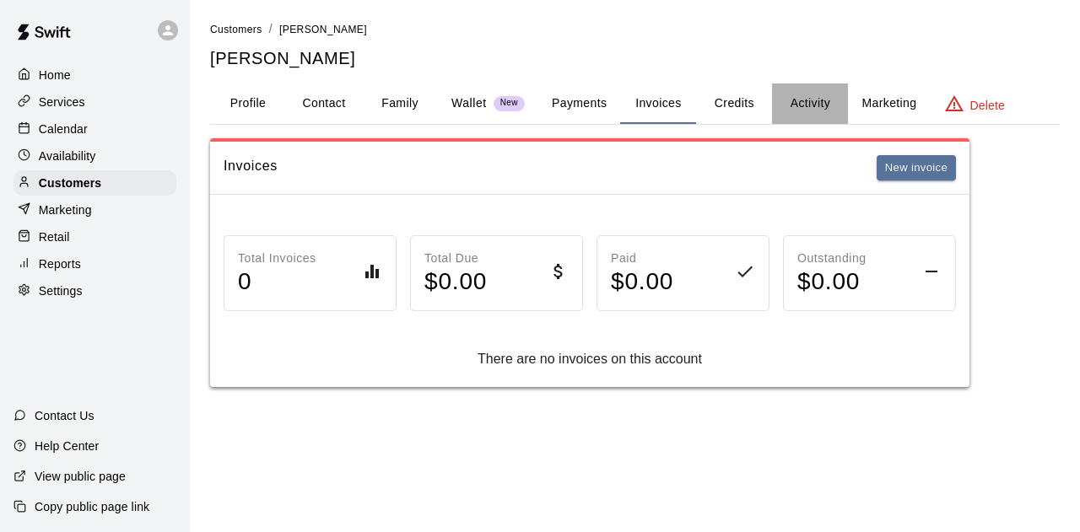
click at [796, 108] on button "Activity" at bounding box center [810, 104] width 76 height 40
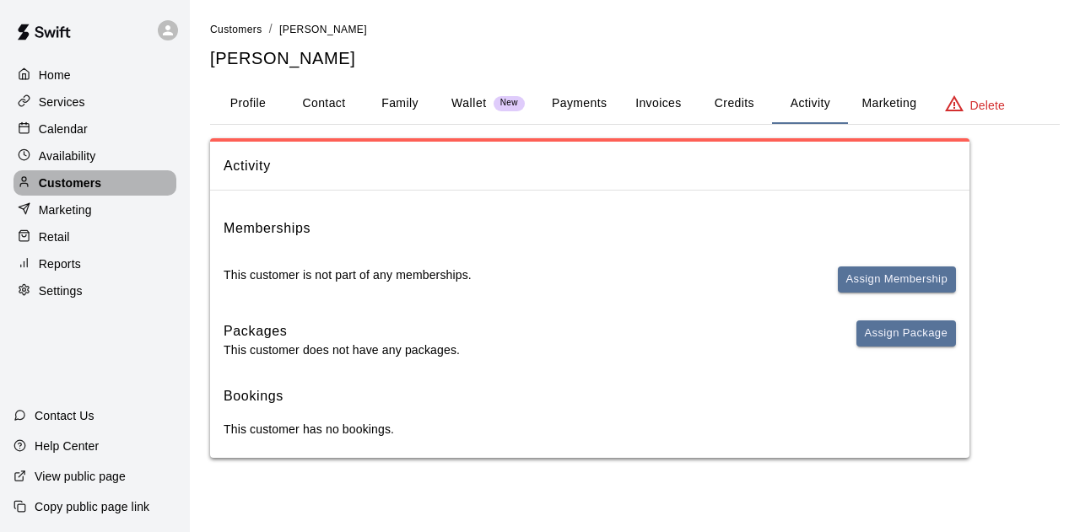
click at [52, 184] on p "Customers" at bounding box center [70, 183] width 62 height 17
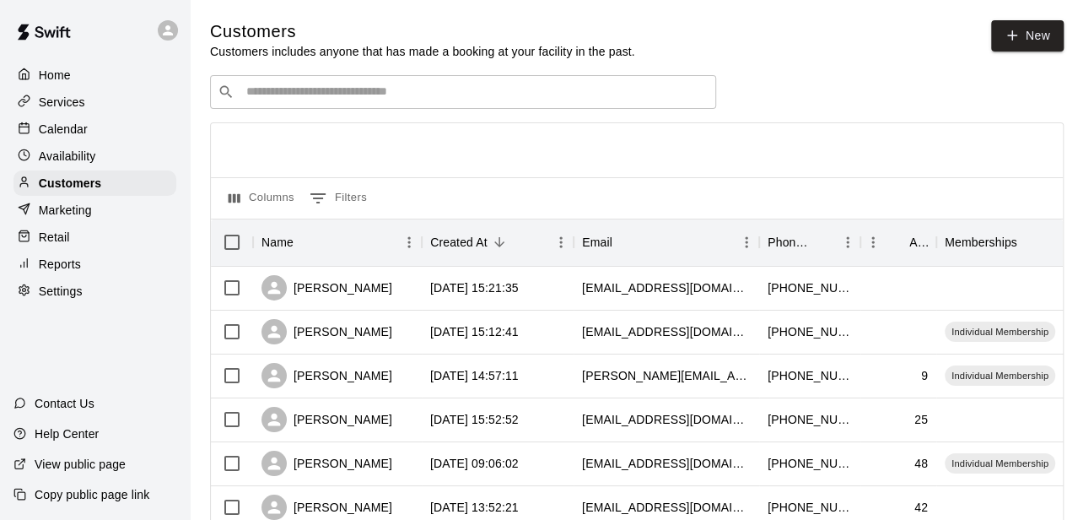
scroll to position [169, 0]
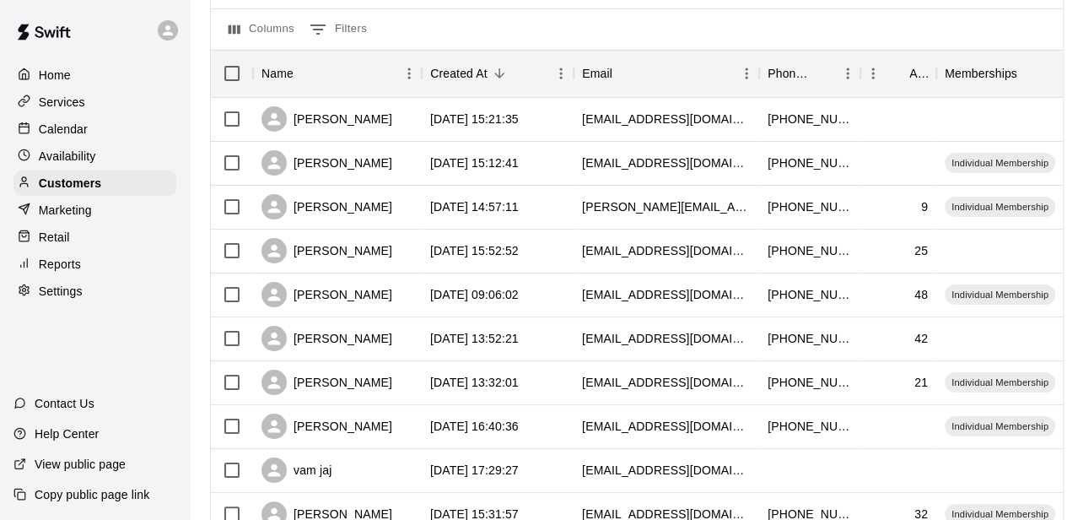
click at [43, 71] on p "Home" at bounding box center [55, 75] width 32 height 17
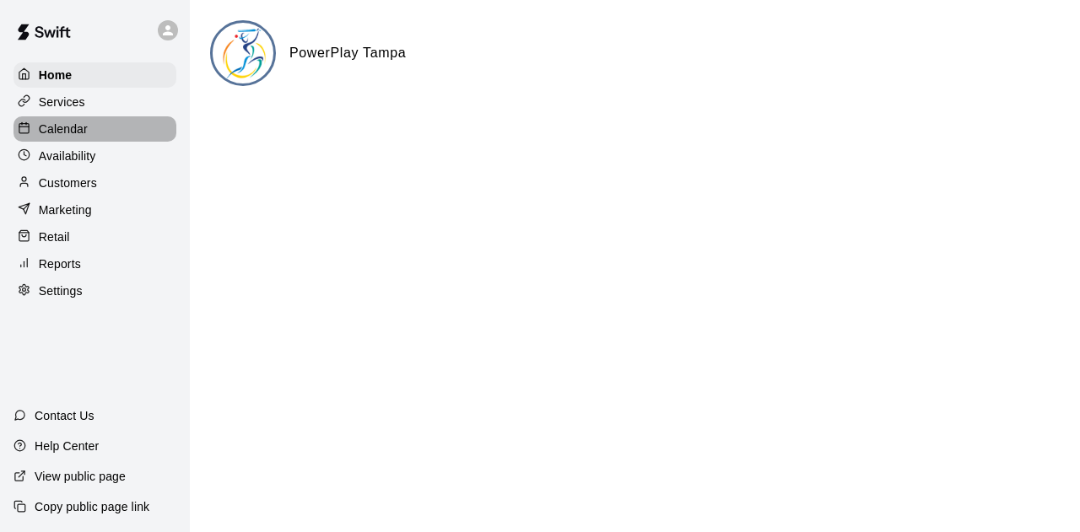
click at [62, 134] on p "Calendar" at bounding box center [63, 129] width 49 height 17
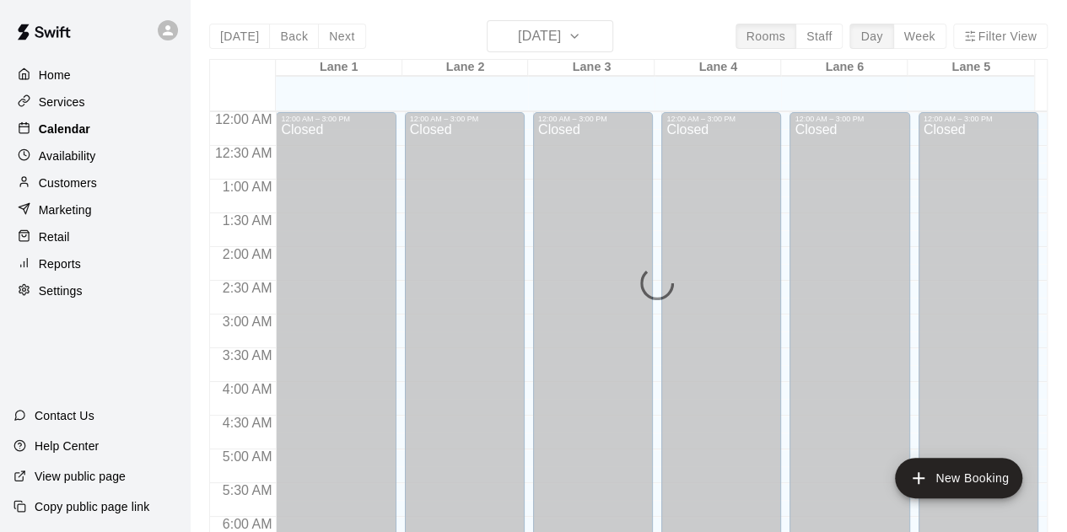
scroll to position [1129, 0]
